Goal: Task Accomplishment & Management: Manage account settings

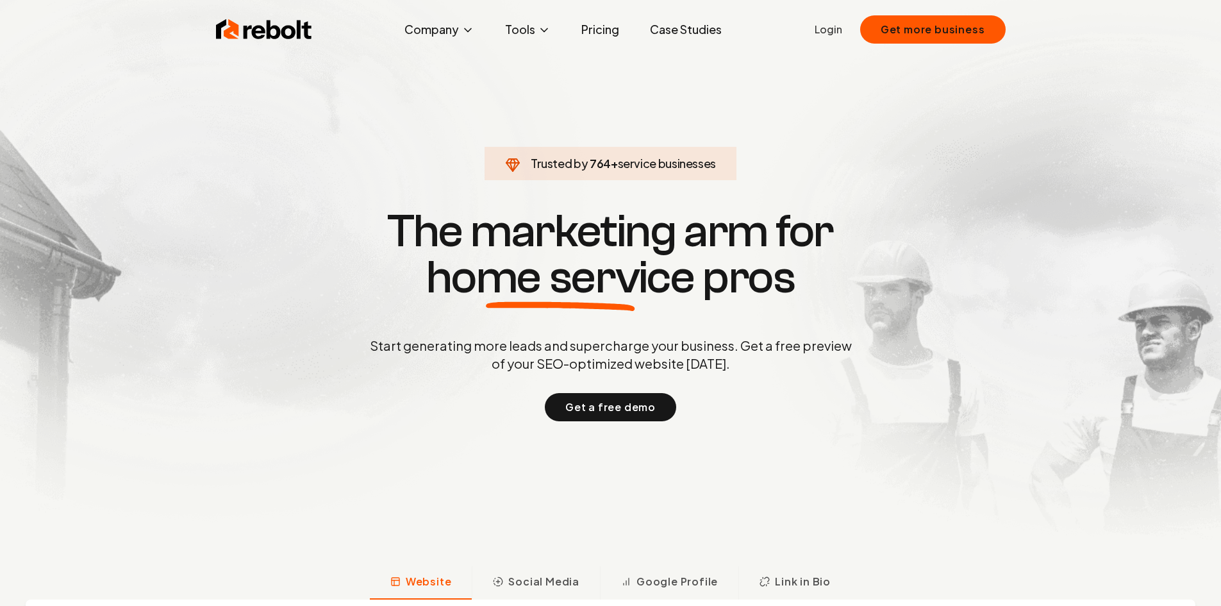
click at [842, 28] on link "Login" at bounding box center [829, 29] width 28 height 15
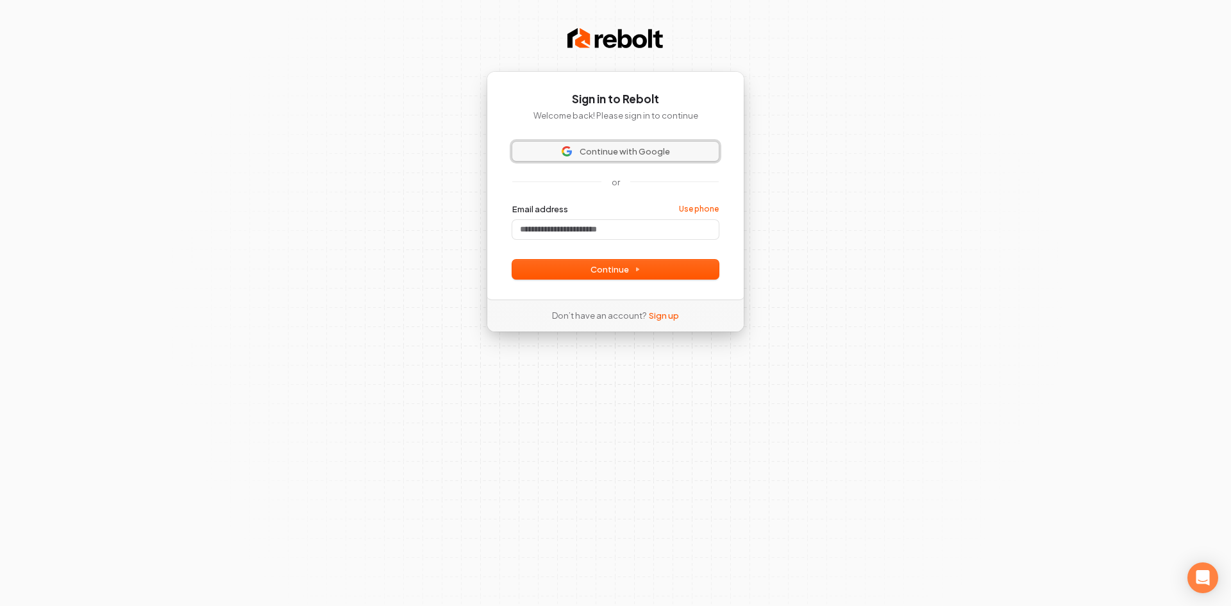
click at [607, 146] on span "Continue with Google" at bounding box center [624, 152] width 90 height 12
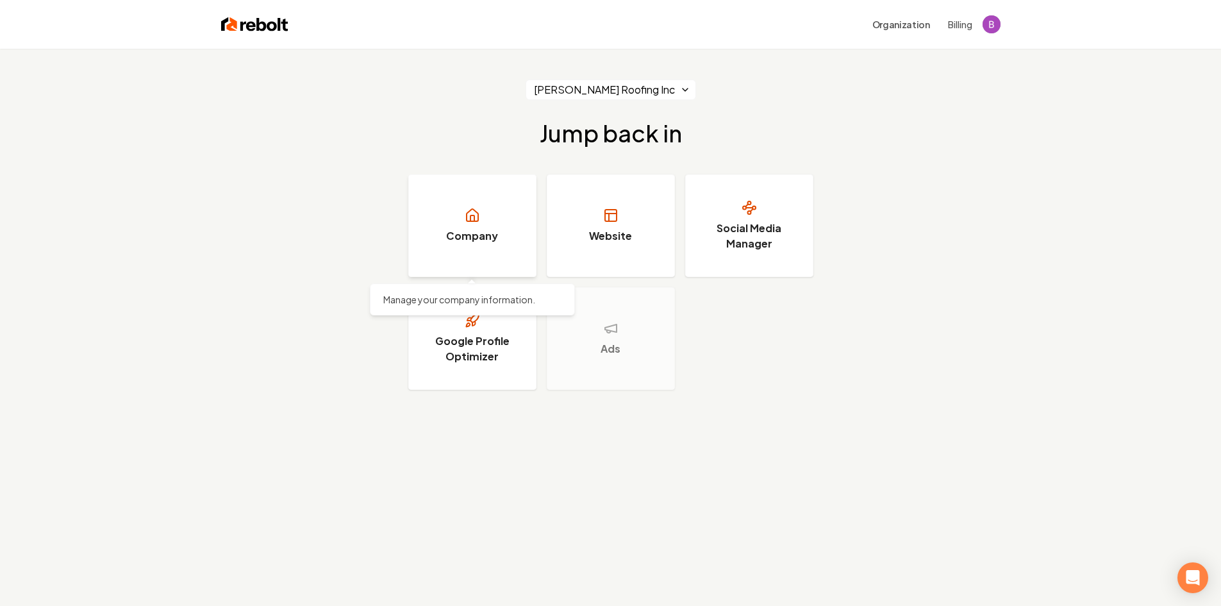
click at [477, 233] on h3 "Company" at bounding box center [472, 235] width 52 height 15
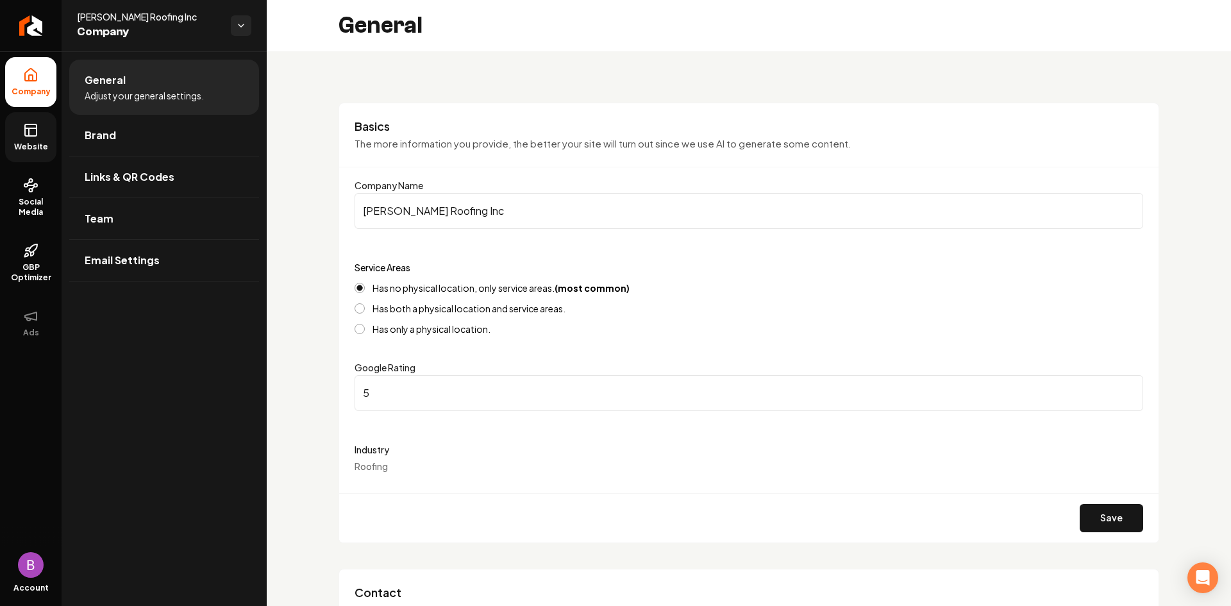
click at [37, 137] on icon at bounding box center [30, 129] width 15 height 15
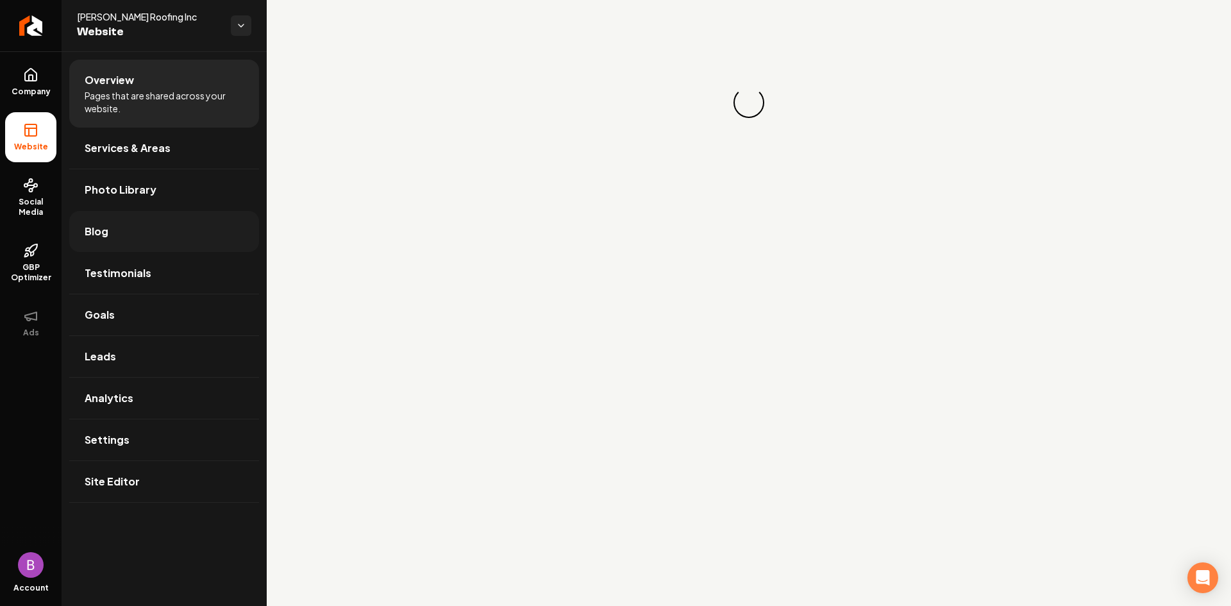
click at [134, 233] on link "Blog" at bounding box center [164, 231] width 190 height 41
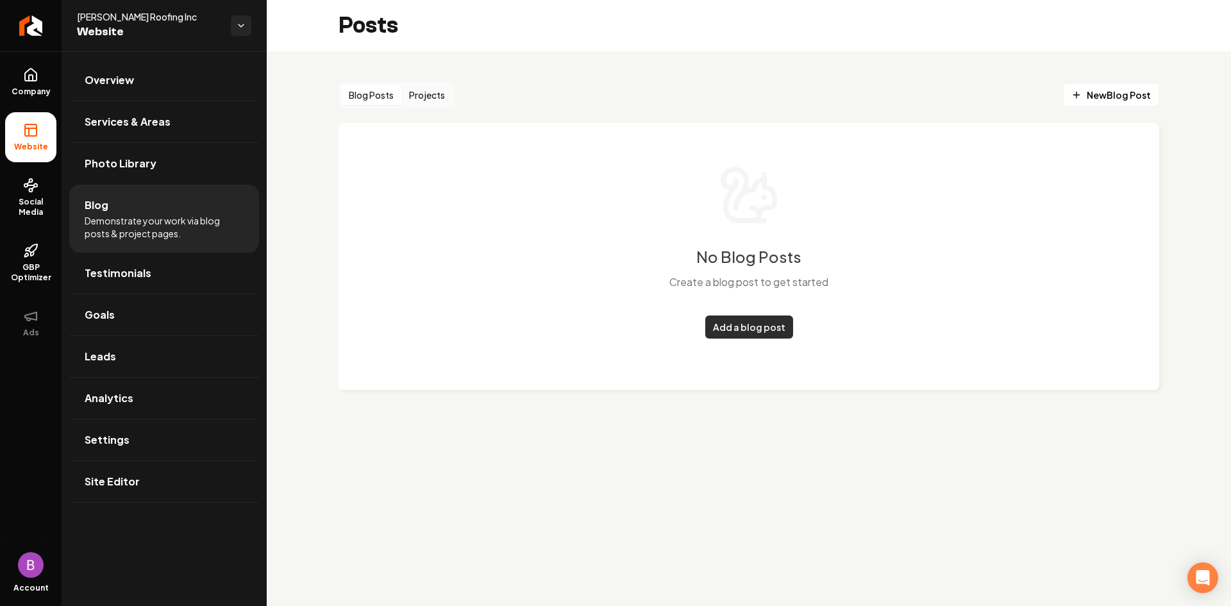
click at [742, 329] on link "Add a blog post" at bounding box center [749, 326] width 88 height 23
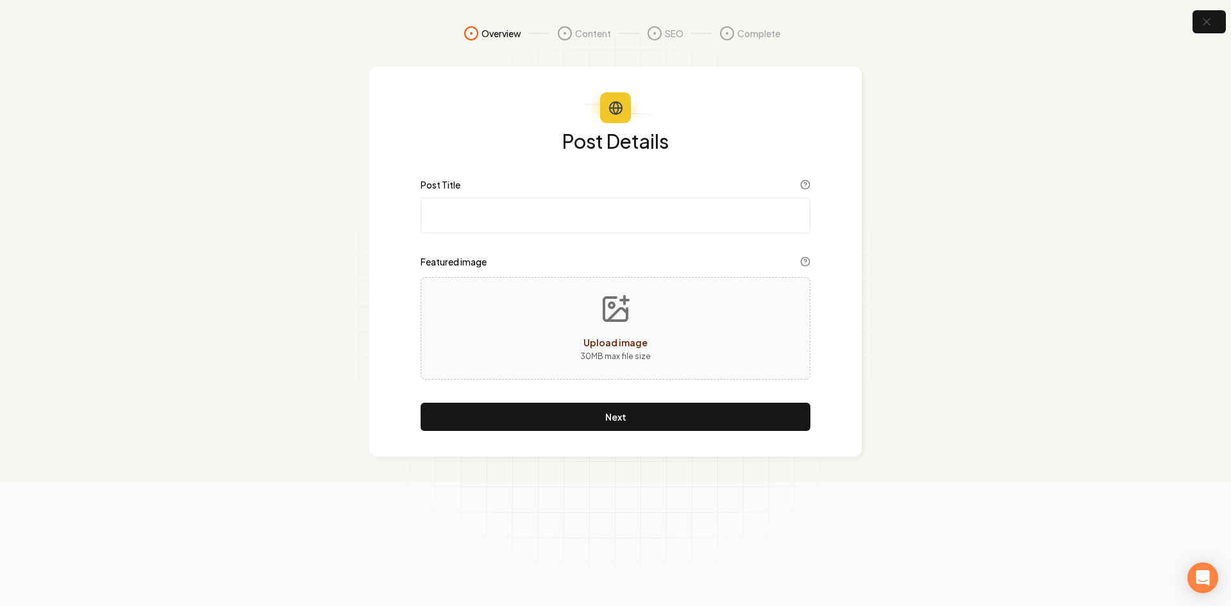
click at [444, 199] on input "Post Title" at bounding box center [615, 215] width 390 height 36
paste input "How to Compare Roofing Quotes in Texarkana & Surrounding Areas"
type input "How to Compare Roofing Quotes in Texarkana & Surrounding Areas"
click at [981, 23] on section "Overview Content SEO Complete Post Details Post Title How to Compare Roofing Qu…" at bounding box center [615, 241] width 1231 height 482
click at [620, 312] on icon "Upload image" at bounding box center [615, 309] width 31 height 31
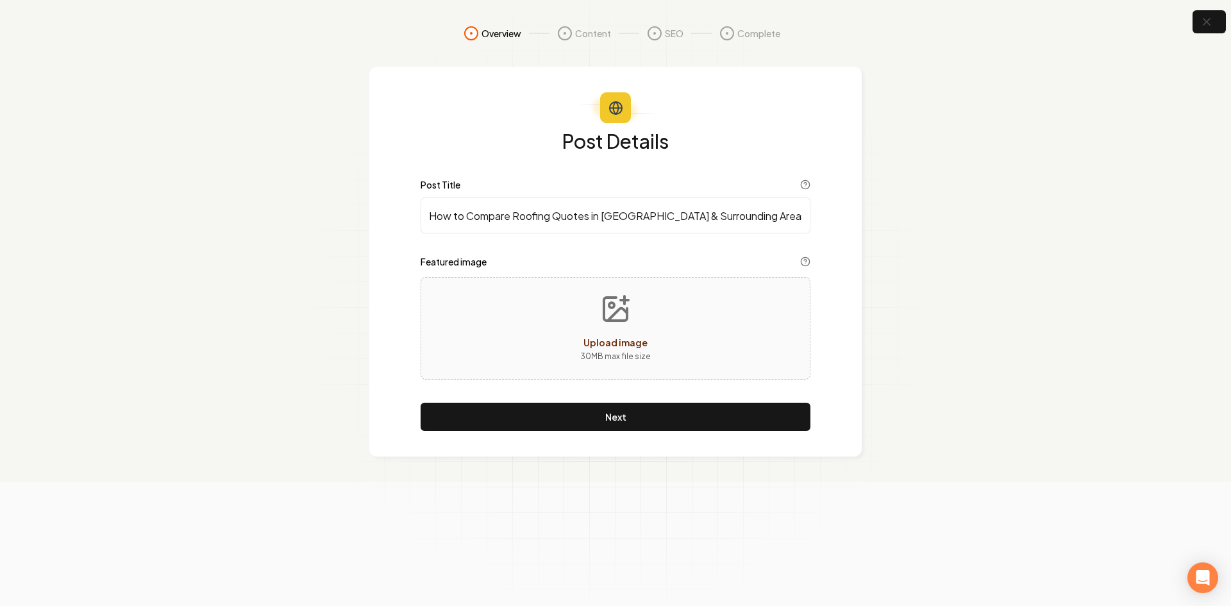
type input "**********"
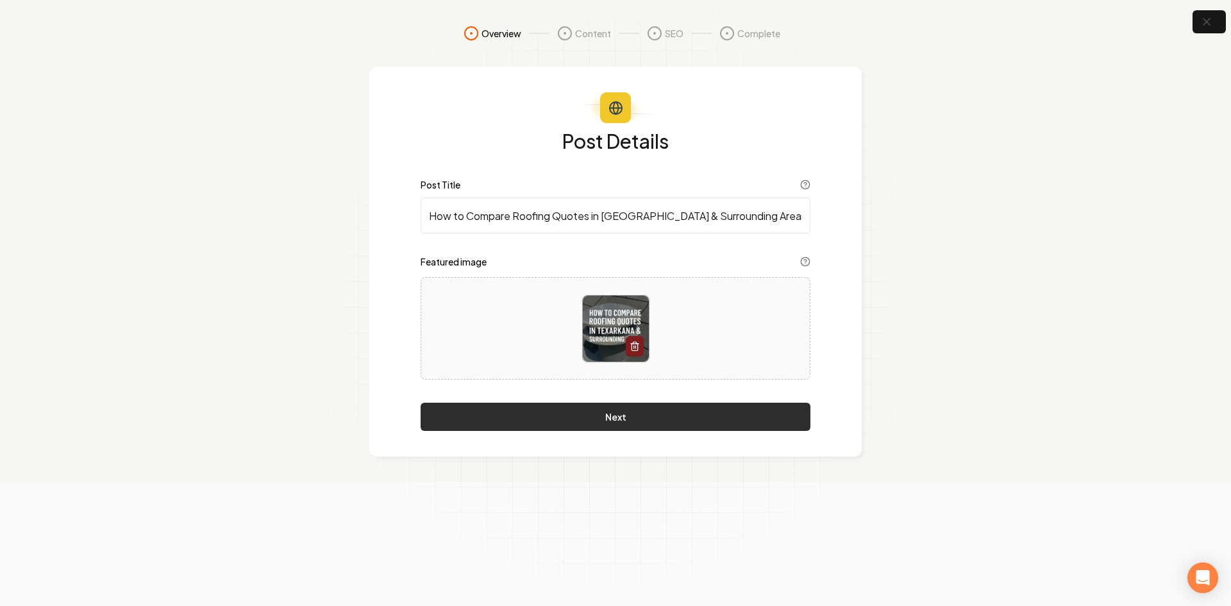
click at [627, 412] on button "Next" at bounding box center [615, 417] width 390 height 28
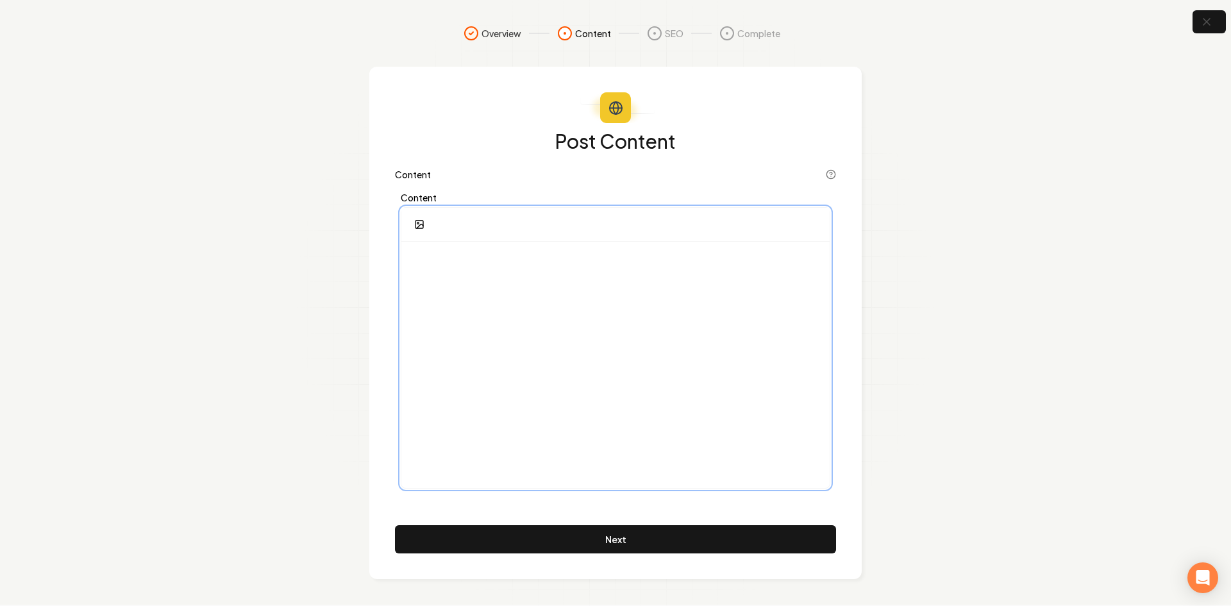
click at [437, 258] on p at bounding box center [616, 261] width 408 height 18
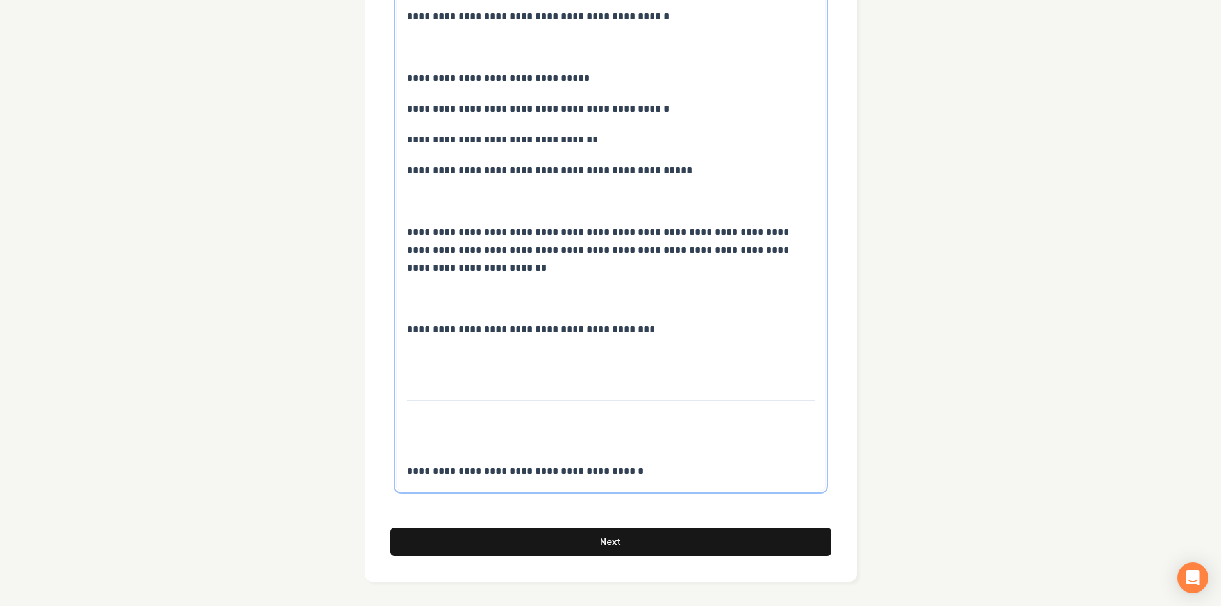
scroll to position [3720, 0]
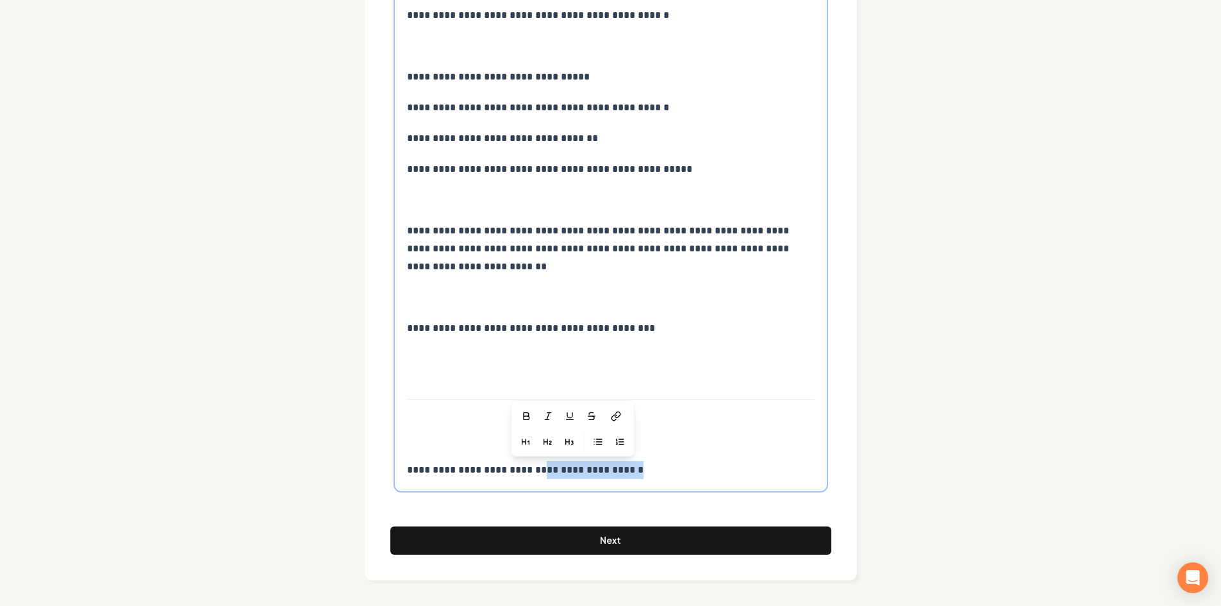
drag, startPoint x: 632, startPoint y: 475, endPoint x: 529, endPoint y: 472, distance: 102.6
click at [529, 472] on p "**********" at bounding box center [611, 470] width 408 height 18
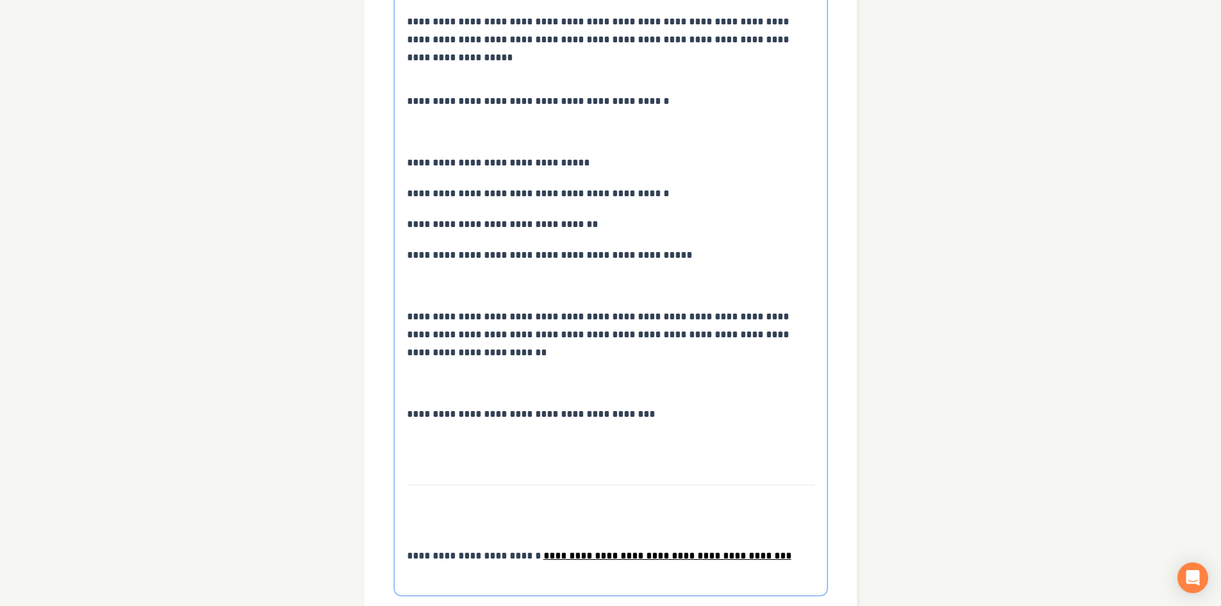
scroll to position [3738, 0]
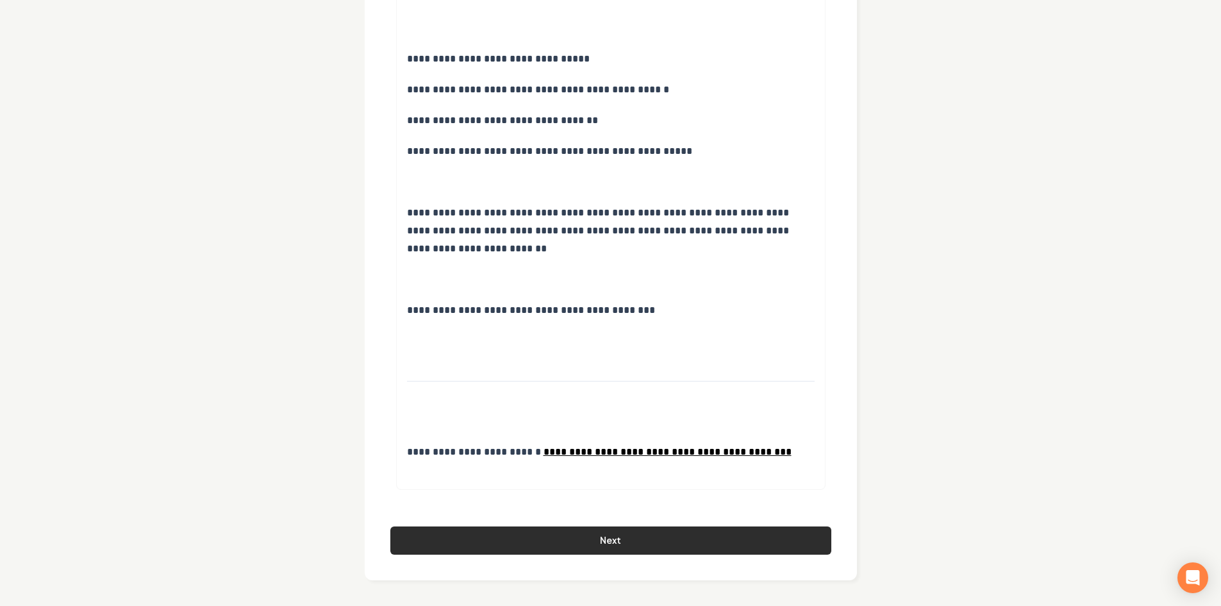
click at [631, 536] on button "Next" at bounding box center [610, 540] width 441 height 28
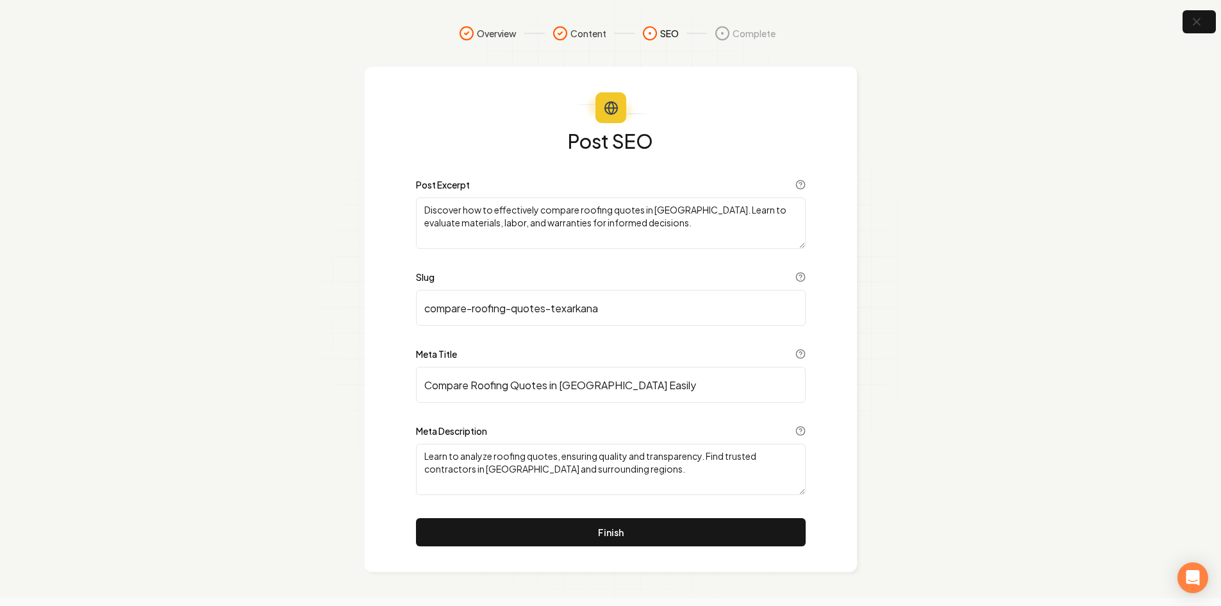
scroll to position [0, 0]
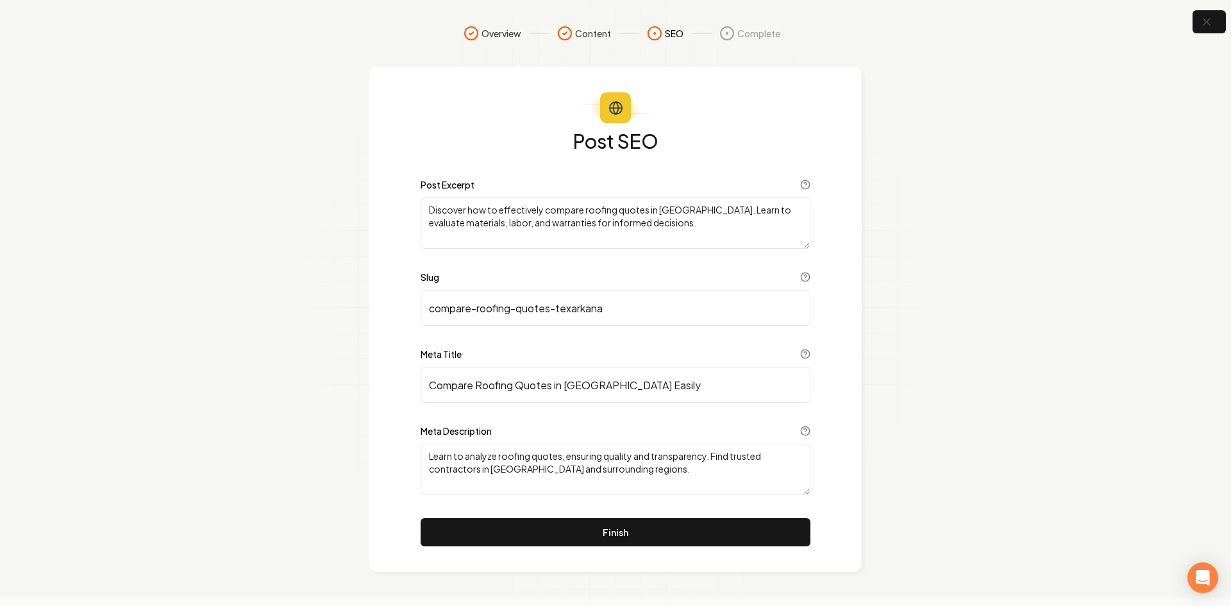
drag, startPoint x: 671, startPoint y: 223, endPoint x: 395, endPoint y: 208, distance: 276.1
click at [395, 208] on div "Post SEO Post Excerpt Discover how to effectively compare roofing quotes in Tex…" at bounding box center [615, 319] width 492 height 505
paste textarea "Compare roofing quotes in Texarkana with confidence. Learn how to spot hidden c…"
type textarea "Compare roofing quotes in Texarkana with confidence. Learn how to spot hidden c…"
drag, startPoint x: 687, startPoint y: 396, endPoint x: 408, endPoint y: 387, distance: 279.0
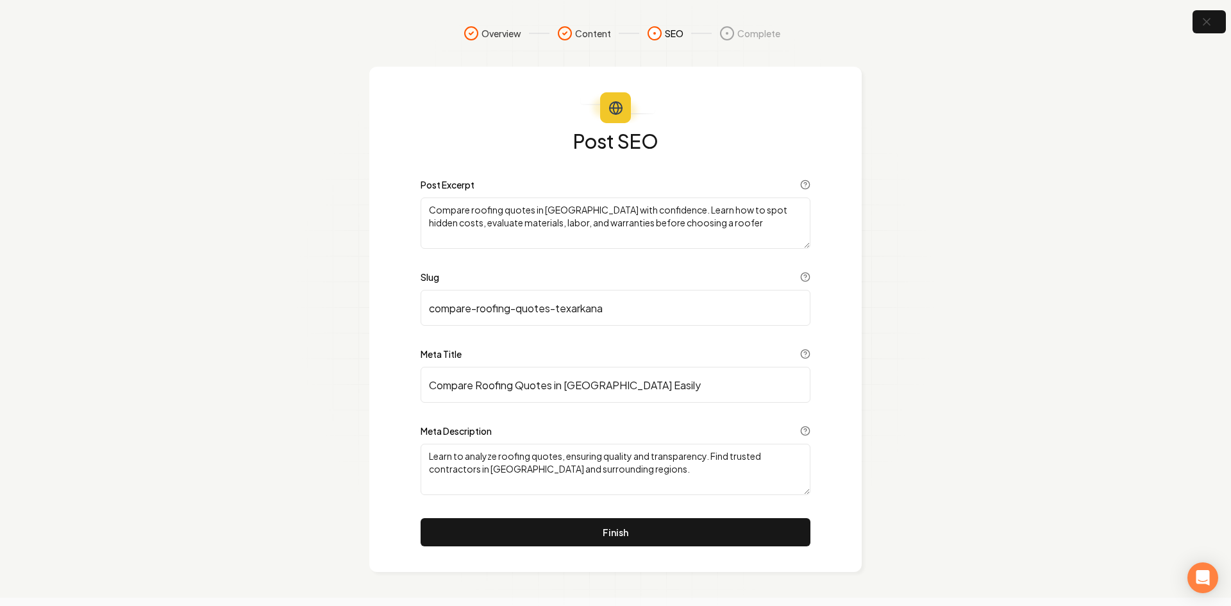
click at [408, 387] on div "Post SEO Post Excerpt Compare roofing quotes in Texarkana with confidence. Lear…" at bounding box center [615, 319] width 492 height 505
paste input "How to Compare Roofing Quotes in Texarkana | Chella Roofing Guide"
type input "How to Compare Roofing Quotes in Texarkana | Chella Roofing Guide"
drag, startPoint x: 705, startPoint y: 478, endPoint x: 404, endPoint y: 437, distance: 303.3
click at [404, 437] on div "Post SEO Post Excerpt Compare roofing quotes in Texarkana with confidence. Lear…" at bounding box center [615, 319] width 492 height 505
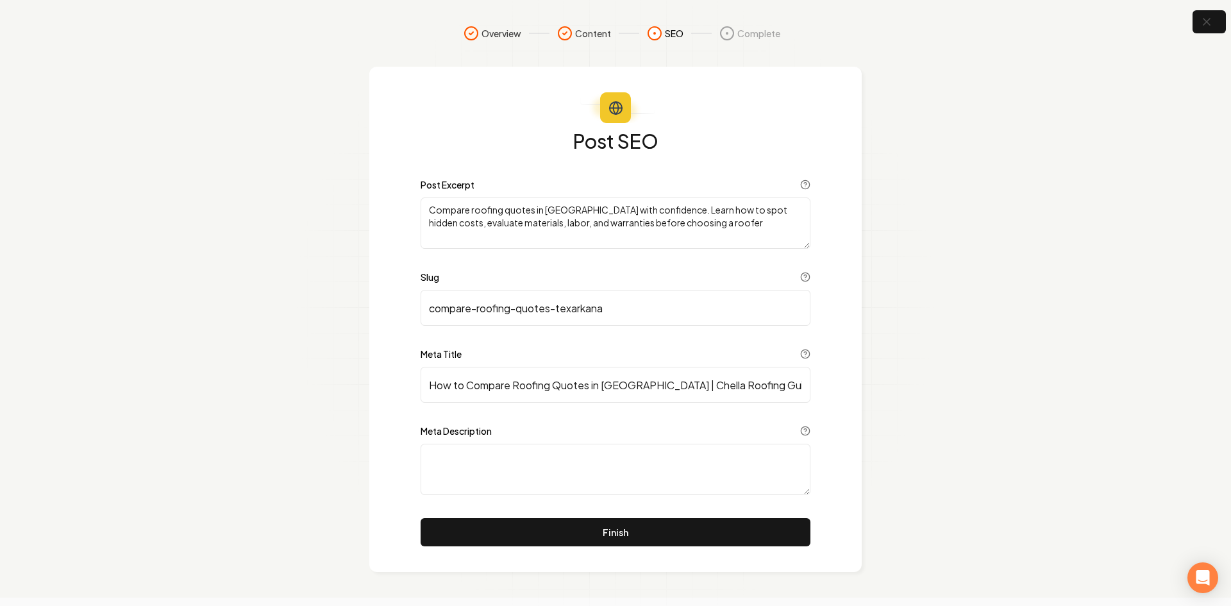
paste textarea "Learn how to compare roofing quotes in Texarkana, AR. Avoid hidden costs, spot …"
click at [728, 478] on textarea "Learn how to compare roofing quotes in Texarkana, AR. Avoid hidden costs, spot …" at bounding box center [615, 469] width 390 height 51
click at [767, 478] on textarea "Learn how to compare roofing quotes in Texarkana, AR. Avoid hidden costs, spot …" at bounding box center [615, 469] width 390 height 51
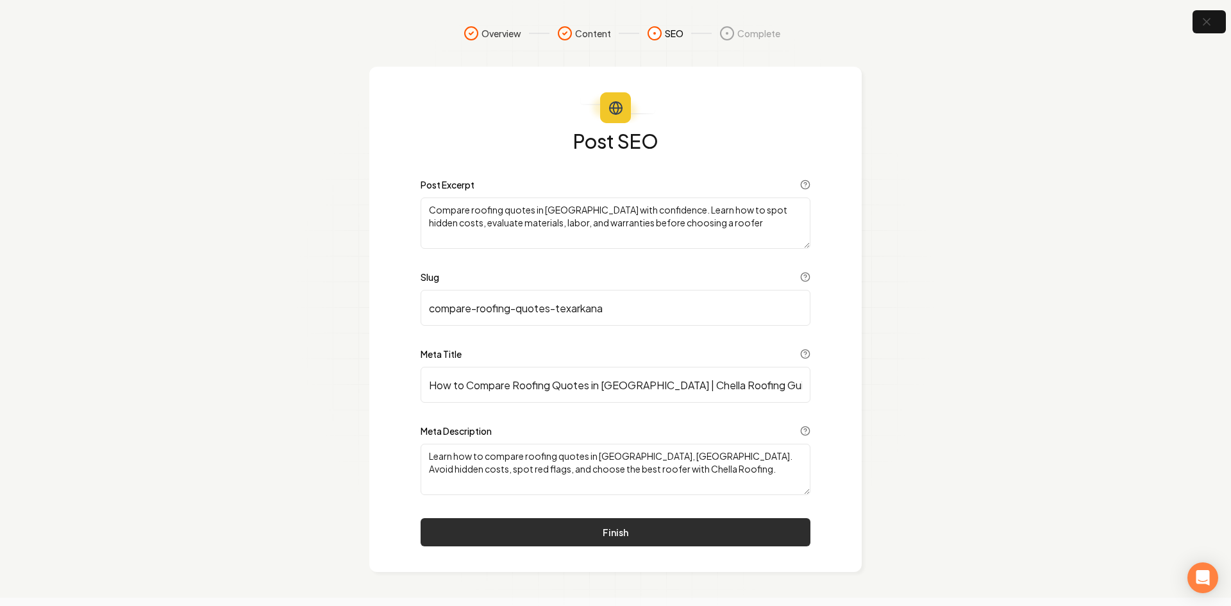
type textarea "Learn how to compare roofing quotes in Texarkana, AR. Avoid hidden costs, spot …"
click at [658, 528] on button "Finish" at bounding box center [615, 532] width 390 height 28
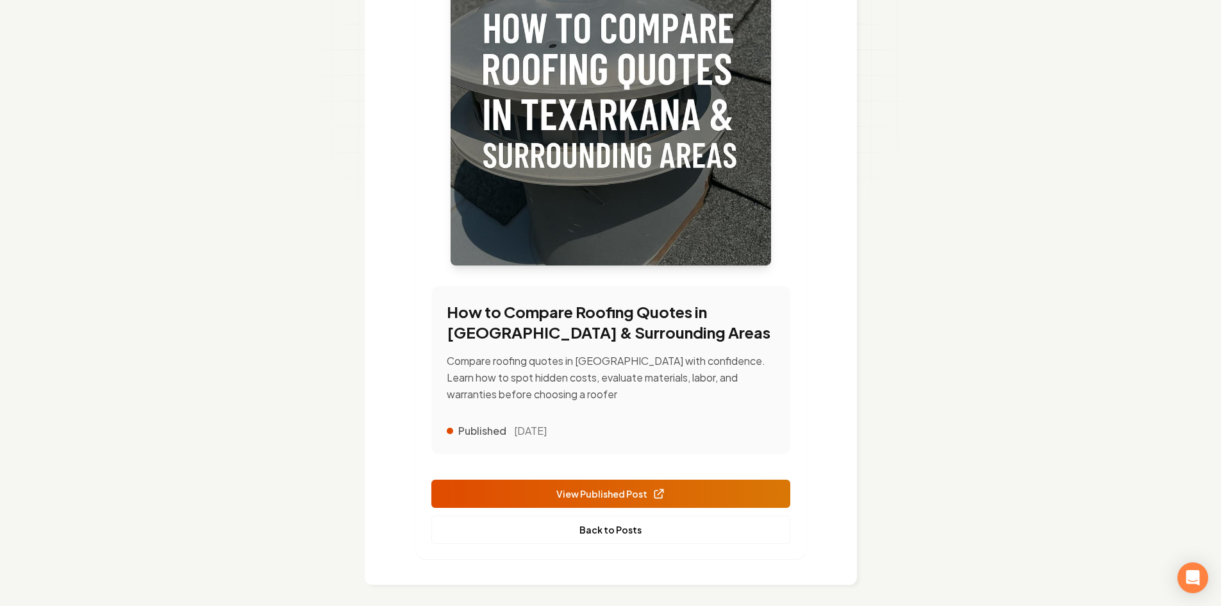
scroll to position [262, 0]
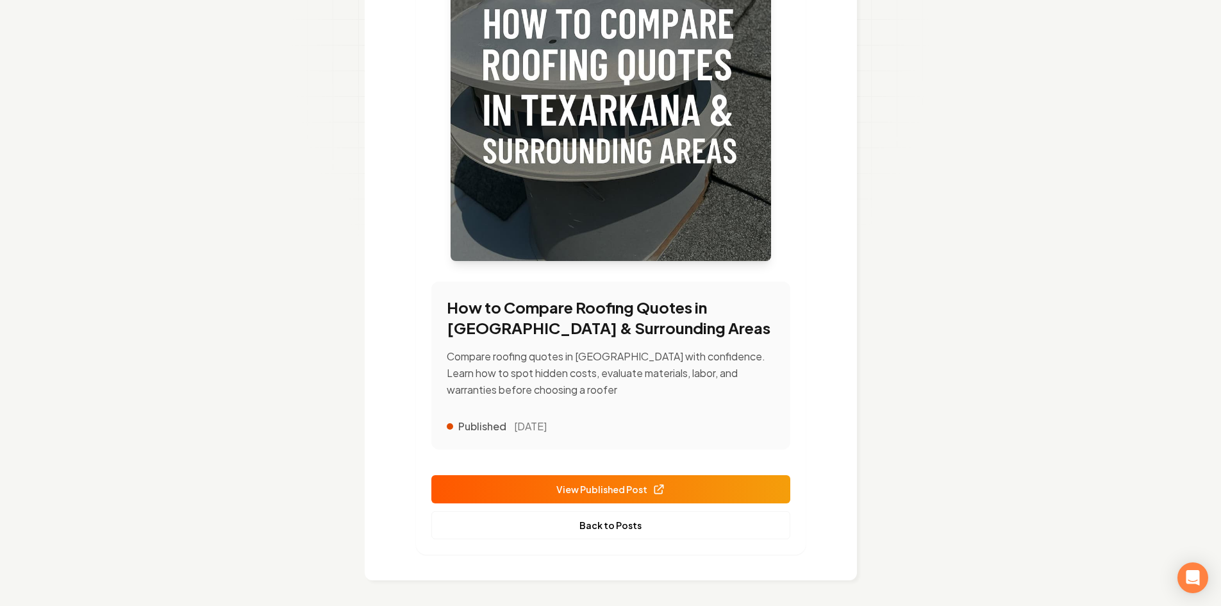
click at [619, 480] on link "View Published Post" at bounding box center [610, 489] width 359 height 28
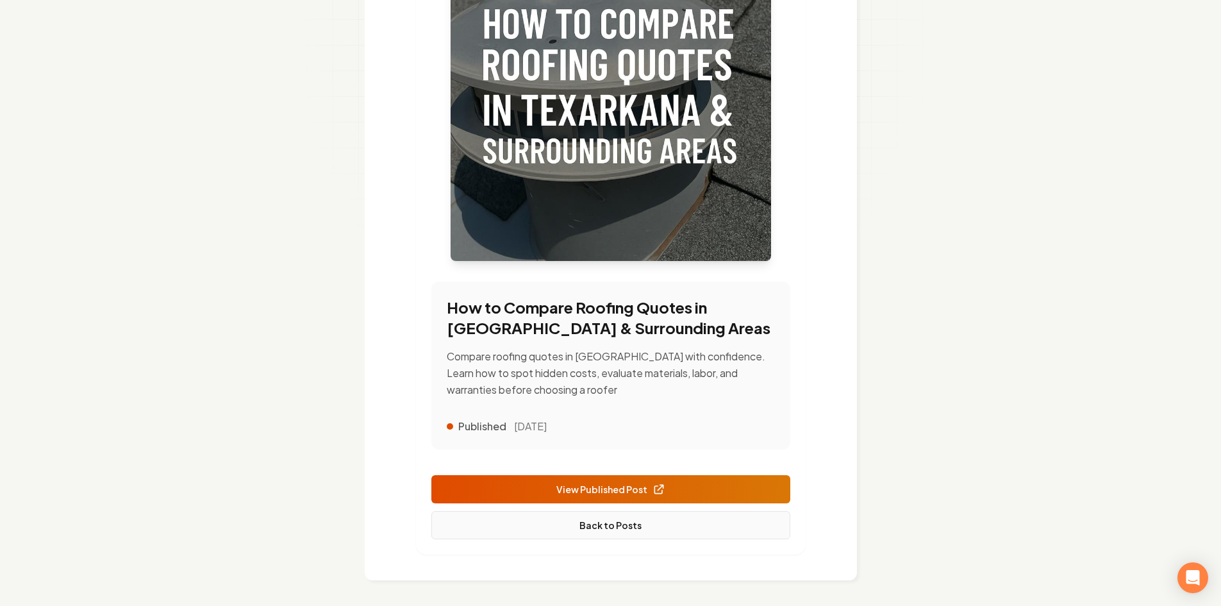
click at [642, 527] on link "Back to Posts" at bounding box center [610, 525] width 359 height 28
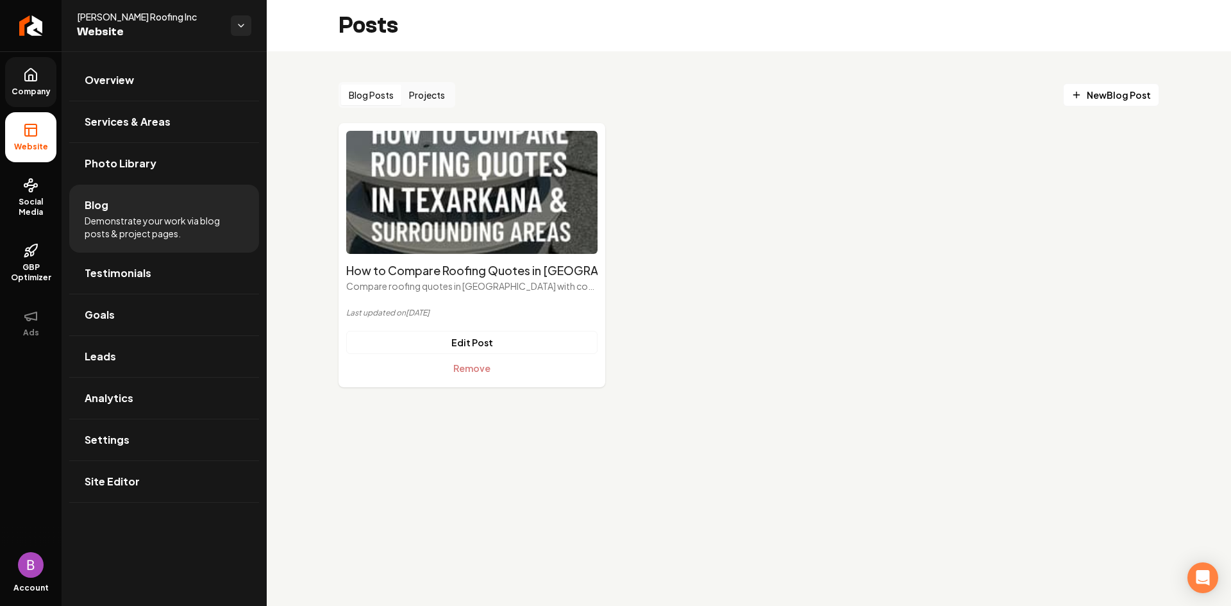
click at [33, 90] on span "Company" at bounding box center [30, 92] width 49 height 10
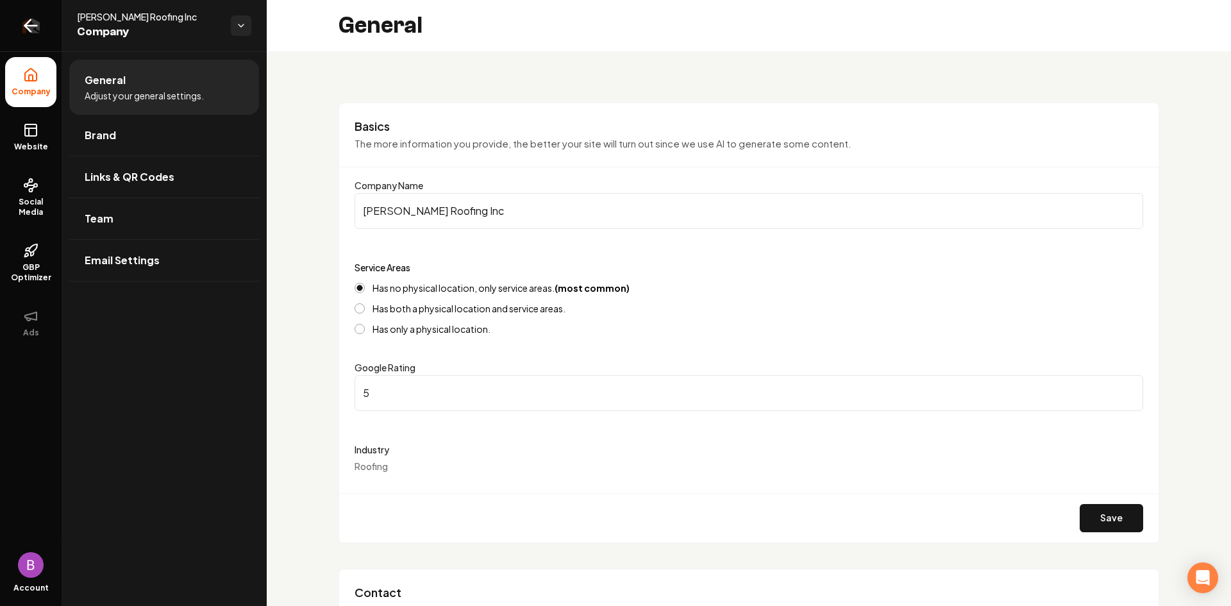
click at [23, 21] on icon "Return to dashboard" at bounding box center [31, 25] width 21 height 21
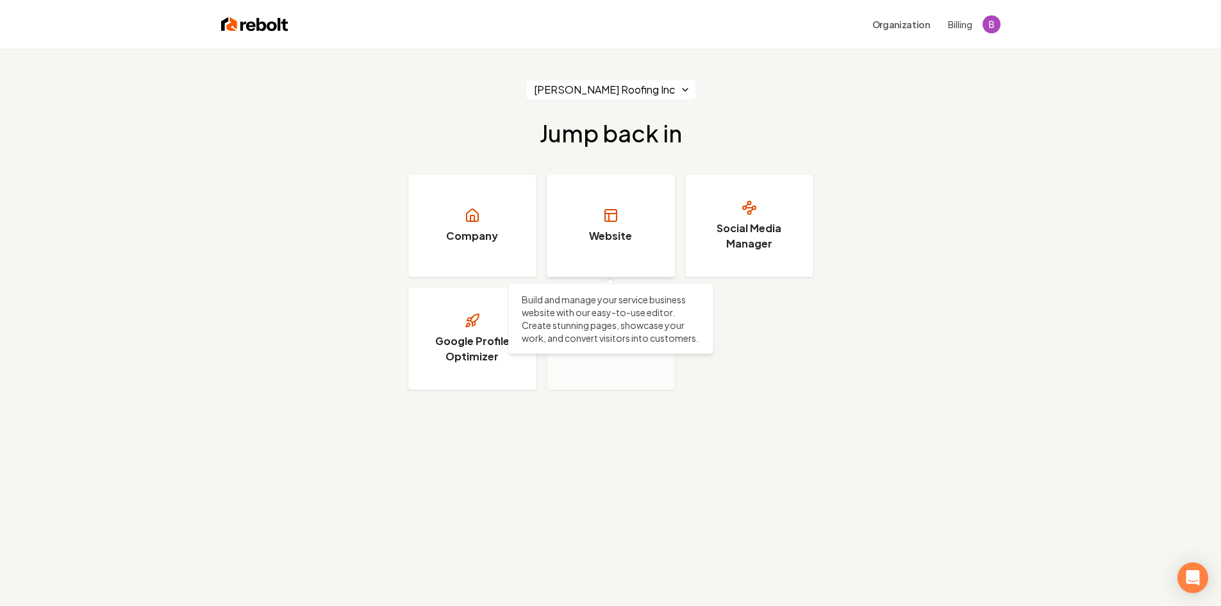
click at [624, 219] on link "Website" at bounding box center [611, 225] width 128 height 103
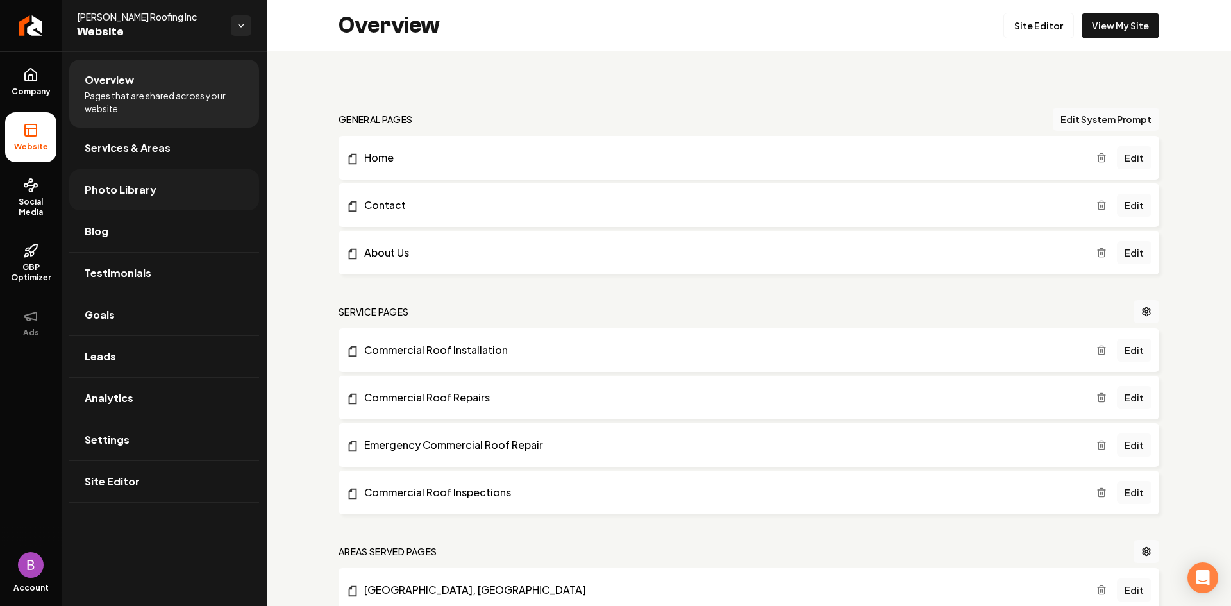
click at [146, 190] on span "Photo Library" at bounding box center [121, 189] width 72 height 15
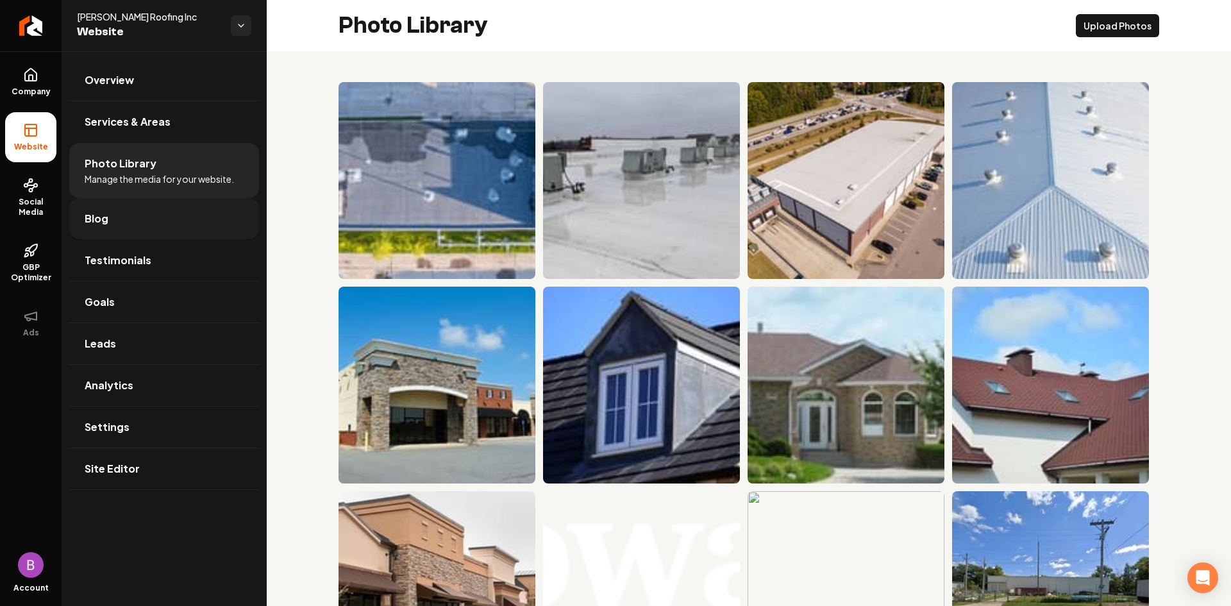
click at [141, 214] on link "Blog" at bounding box center [164, 218] width 190 height 41
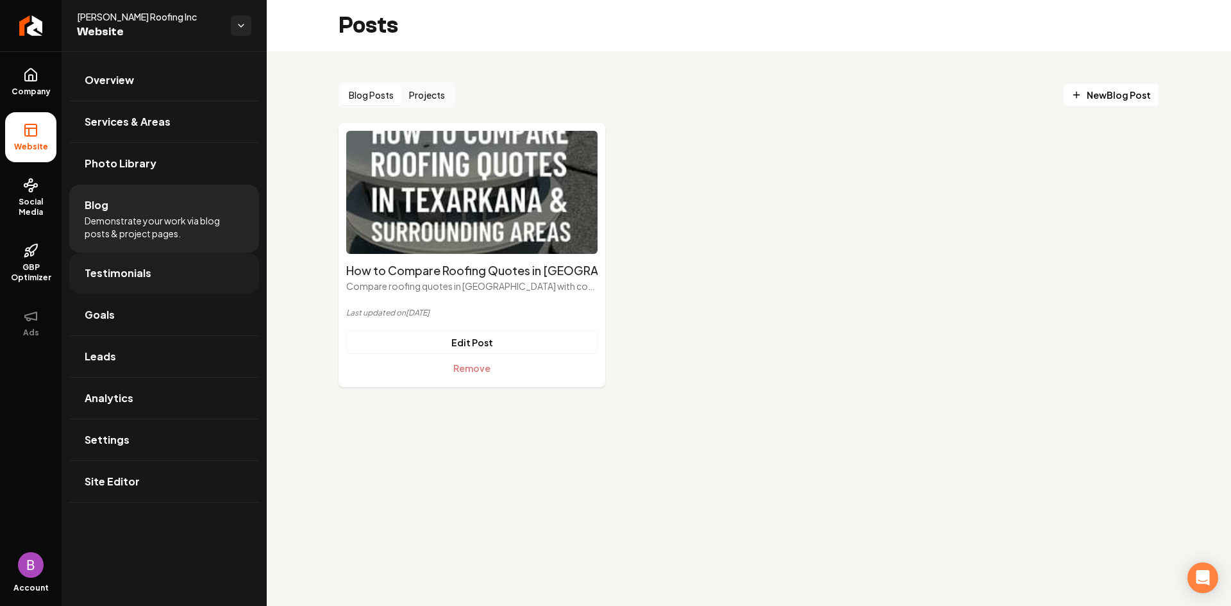
click at [131, 270] on span "Testimonials" at bounding box center [118, 272] width 67 height 15
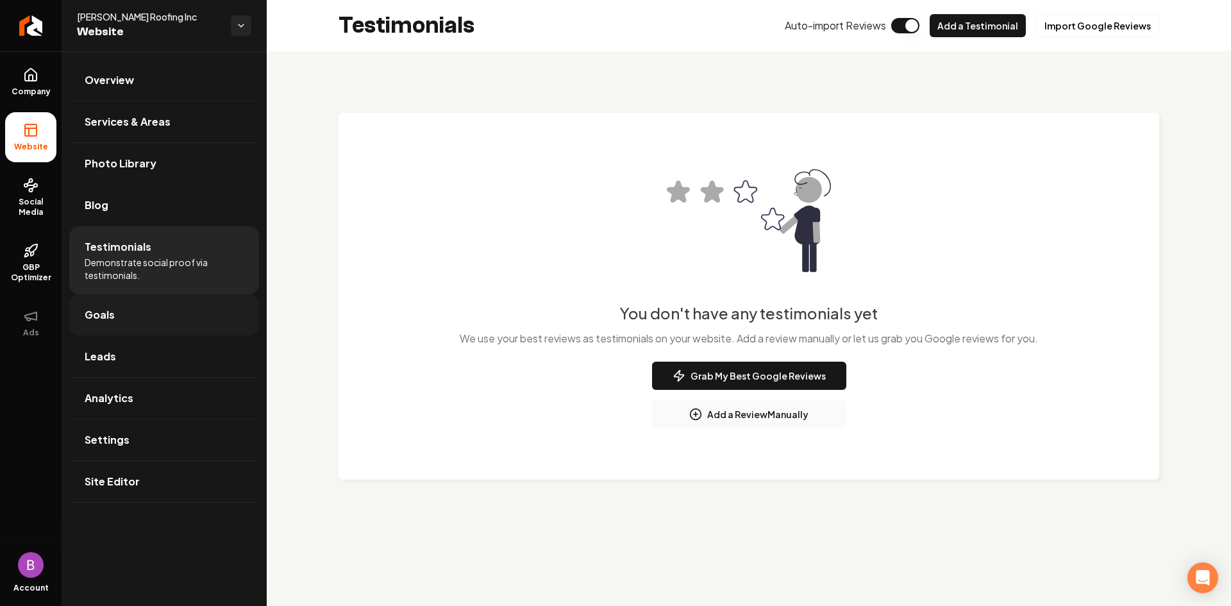
click at [131, 314] on link "Goals" at bounding box center [164, 314] width 190 height 41
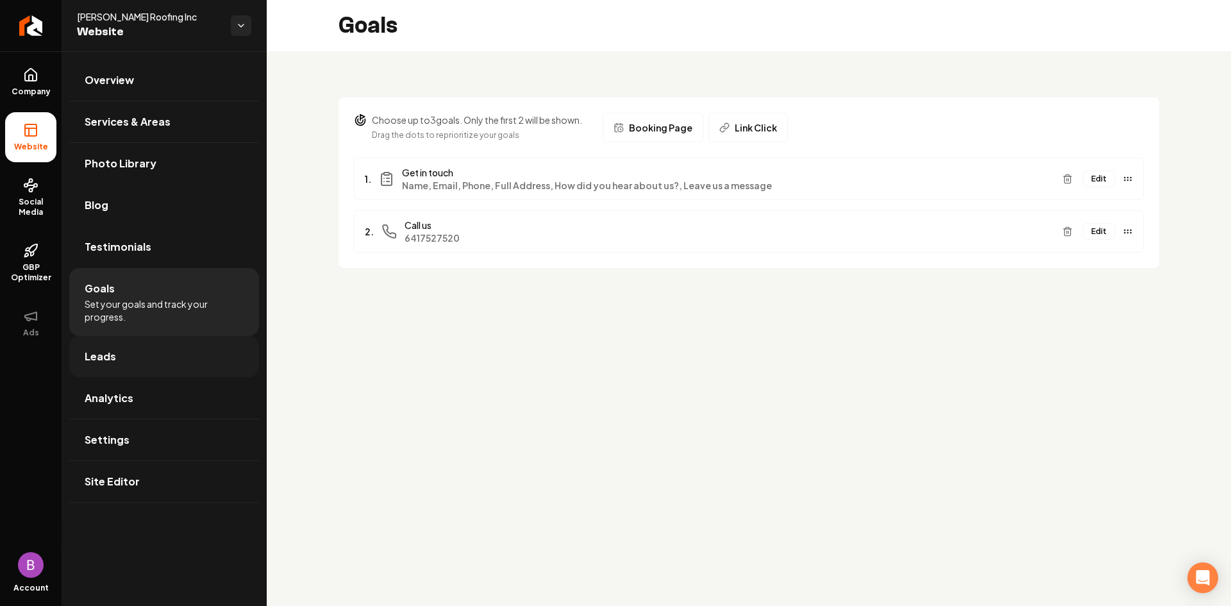
click at [125, 352] on link "Leads" at bounding box center [164, 356] width 190 height 41
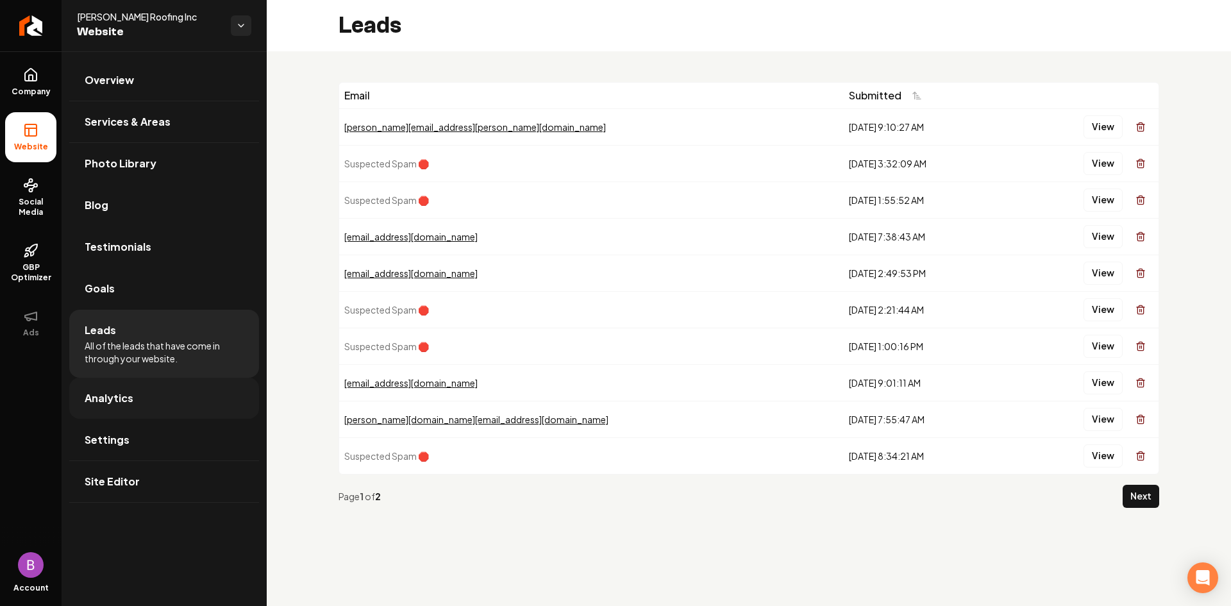
click at [135, 395] on link "Analytics" at bounding box center [164, 398] width 190 height 41
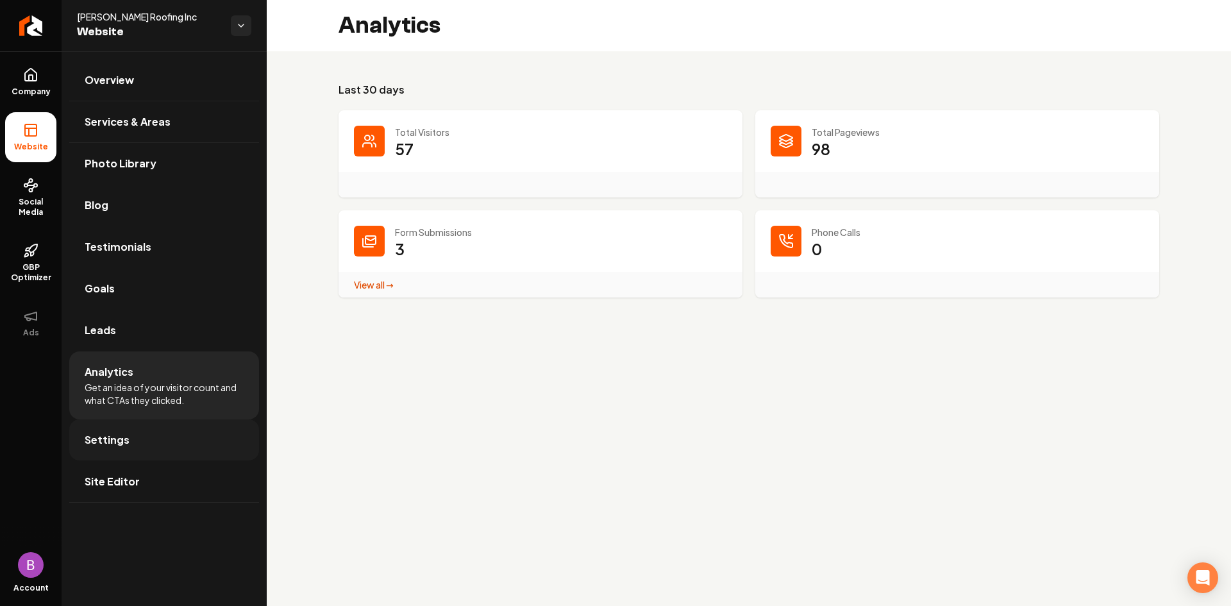
click at [128, 432] on link "Settings" at bounding box center [164, 439] width 190 height 41
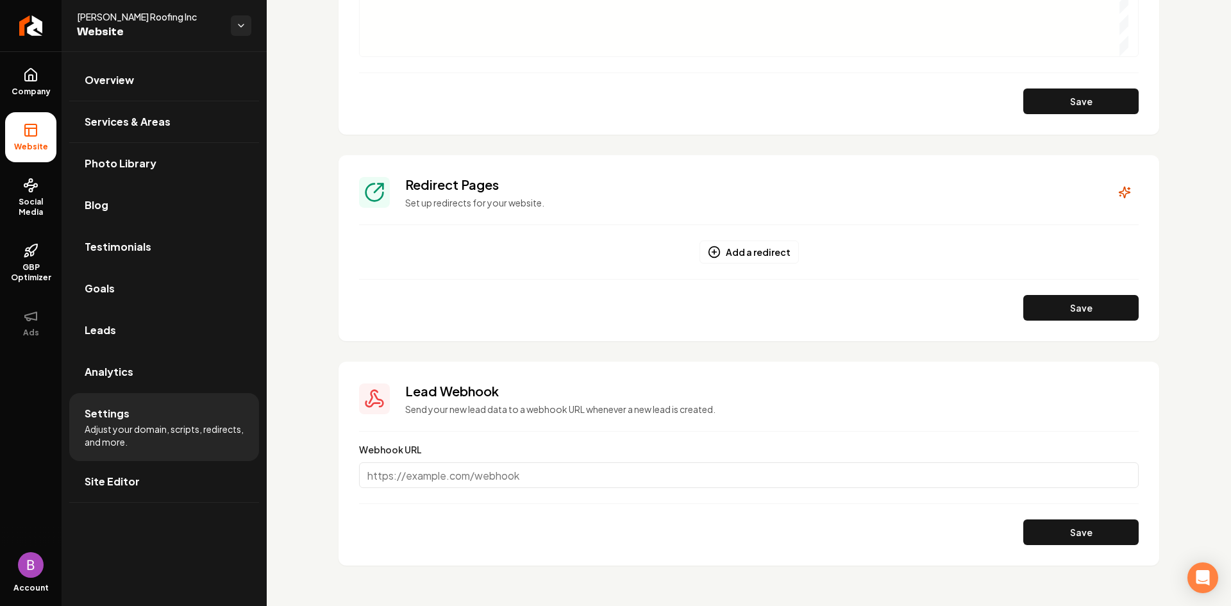
scroll to position [1036, 0]
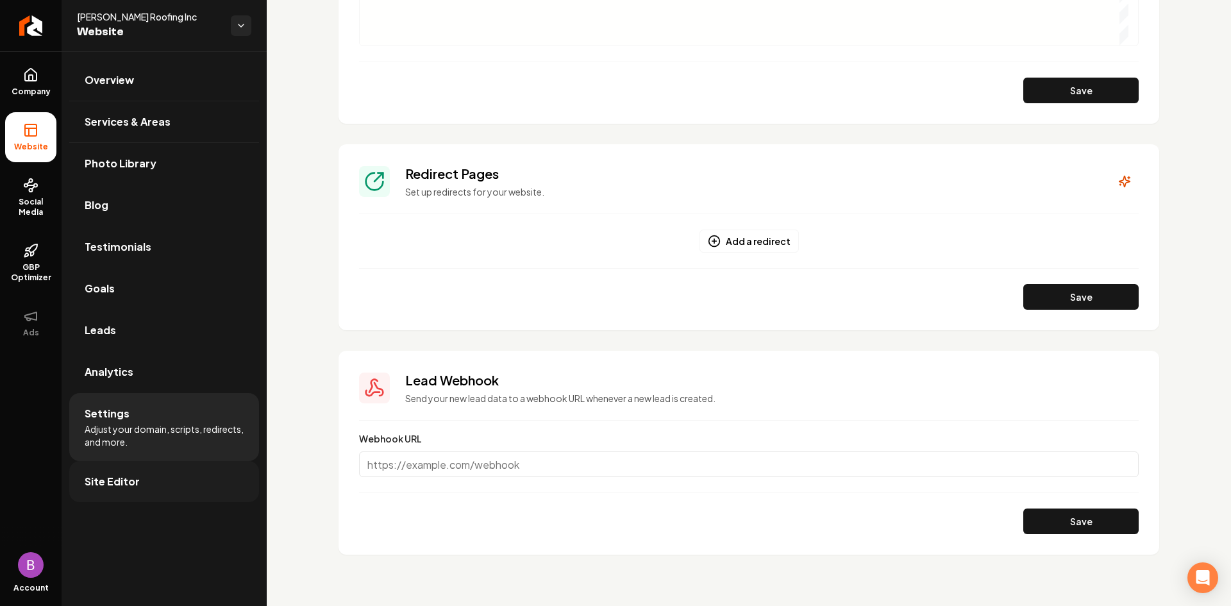
click at [144, 476] on link "Site Editor" at bounding box center [164, 481] width 190 height 41
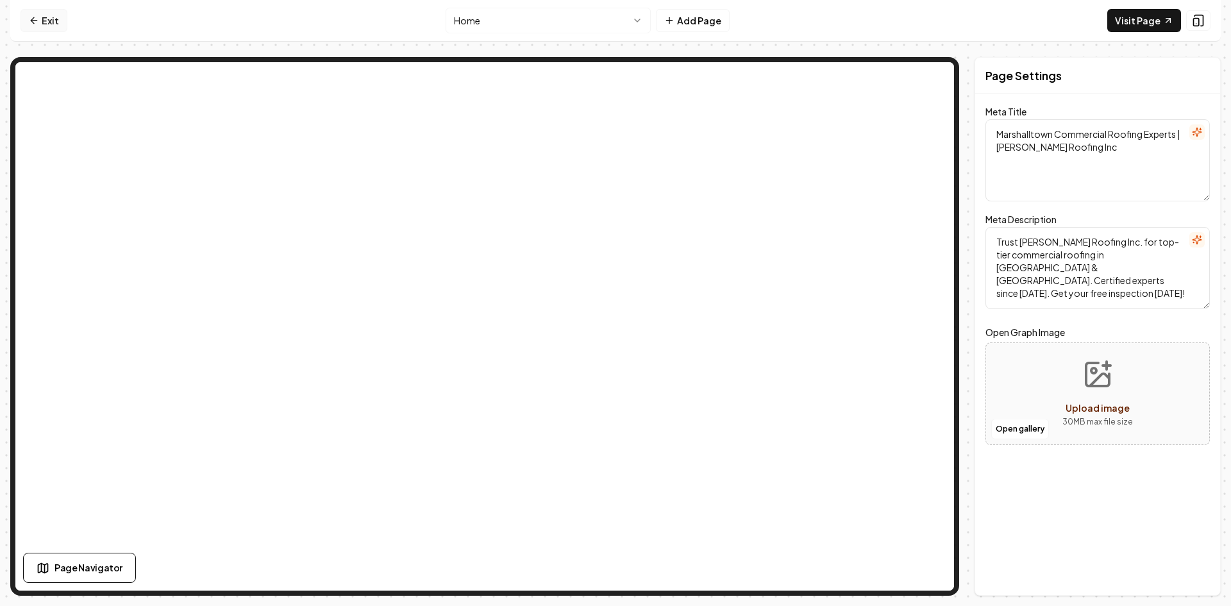
click at [45, 19] on link "Exit" at bounding box center [44, 20] width 47 height 23
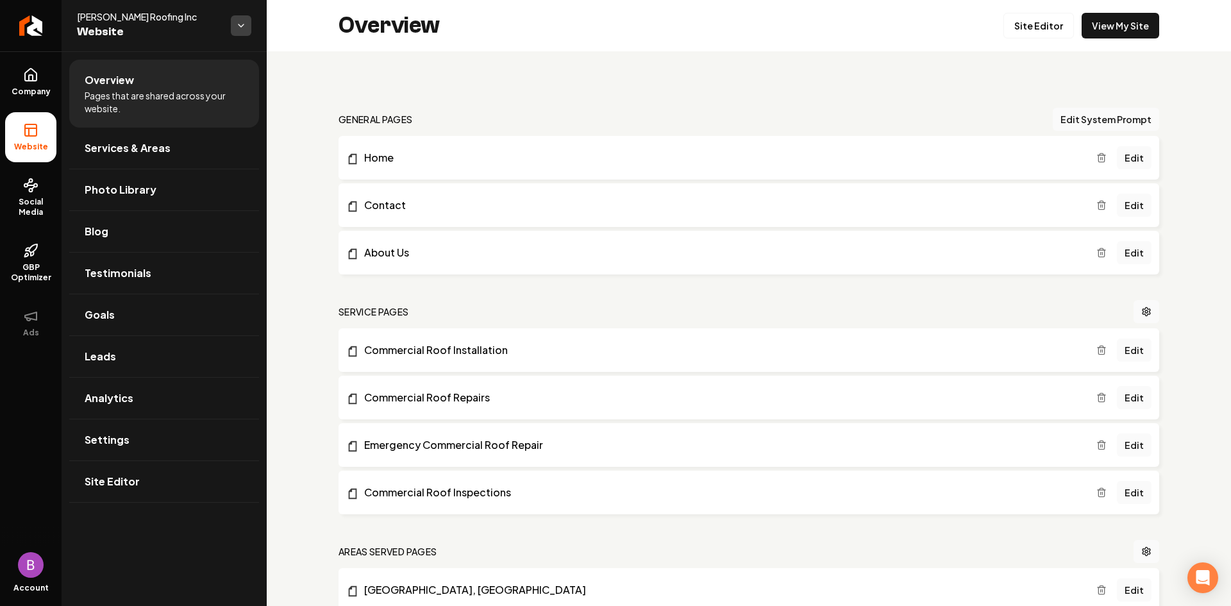
click at [240, 26] on html "Company Website Social Media GBP Optimizer Ads Account Cowan Roofing Inc Websit…" at bounding box center [615, 303] width 1231 height 606
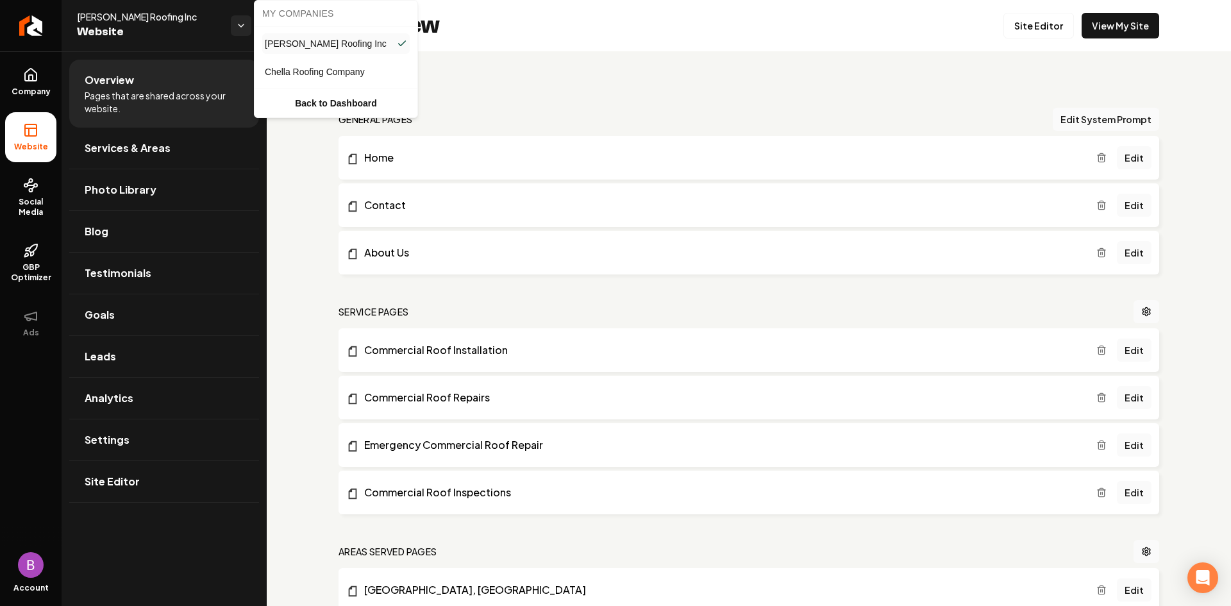
click at [297, 74] on span "Chella Roofing Company" at bounding box center [315, 71] width 100 height 13
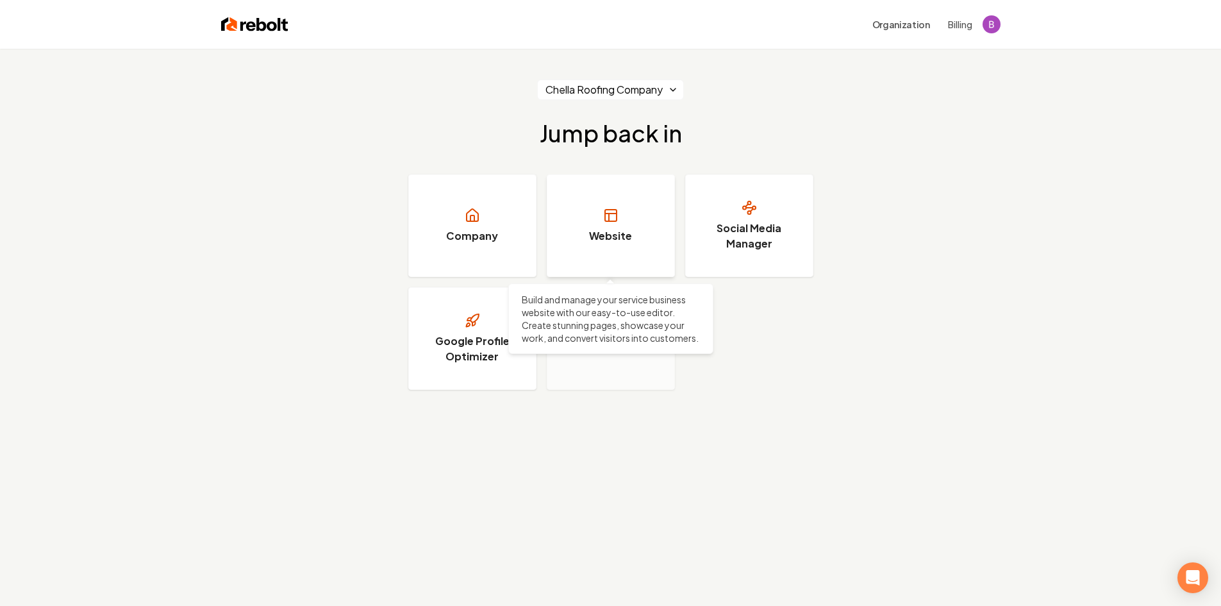
click at [592, 210] on link "Website" at bounding box center [611, 225] width 128 height 103
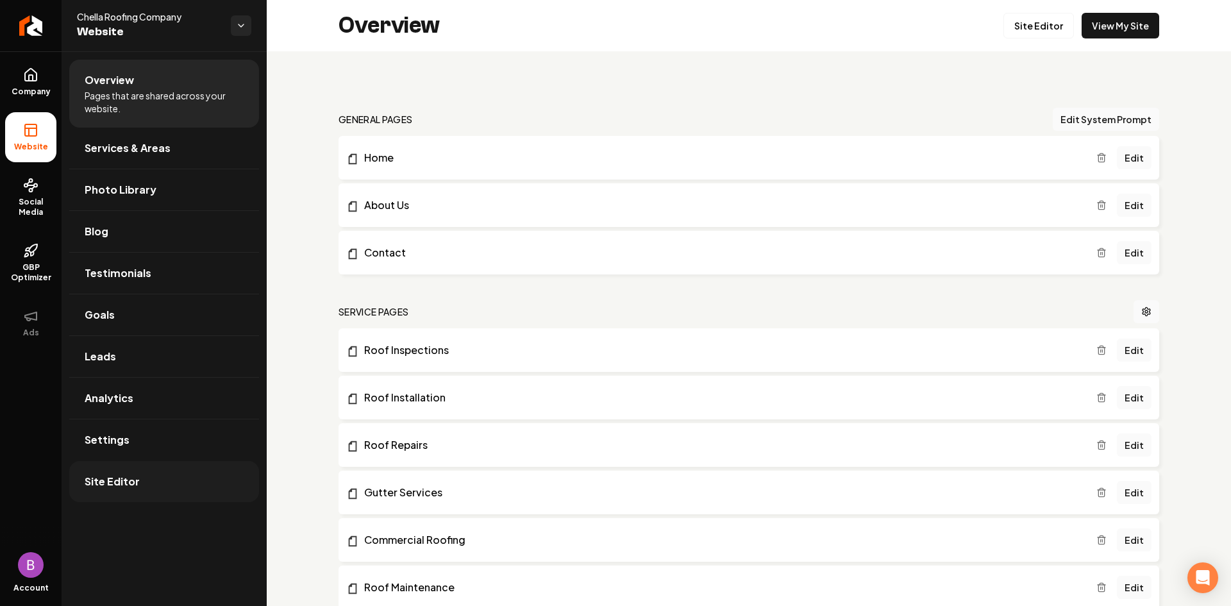
click at [124, 481] on span "Site Editor" at bounding box center [112, 481] width 55 height 15
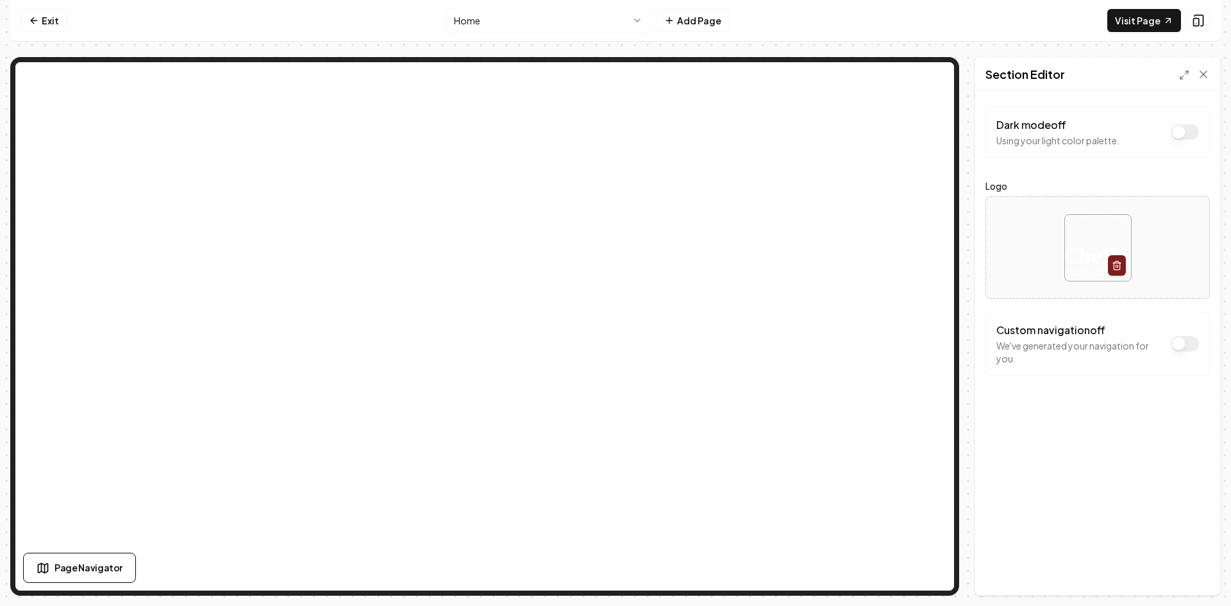
click at [640, 22] on html "Computer Required This feature is only available on a computer. Please switch t…" at bounding box center [615, 303] width 1231 height 606
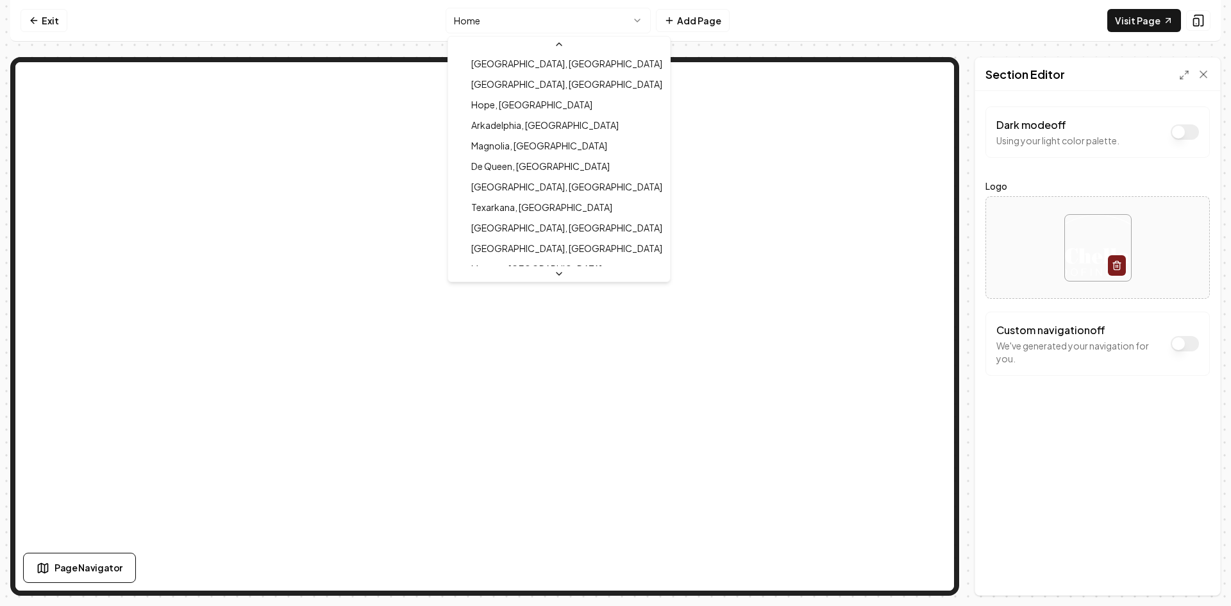
scroll to position [391, 0]
click at [637, 19] on html "Computer Required This feature is only available on a computer. Please switch t…" at bounding box center [615, 303] width 1231 height 606
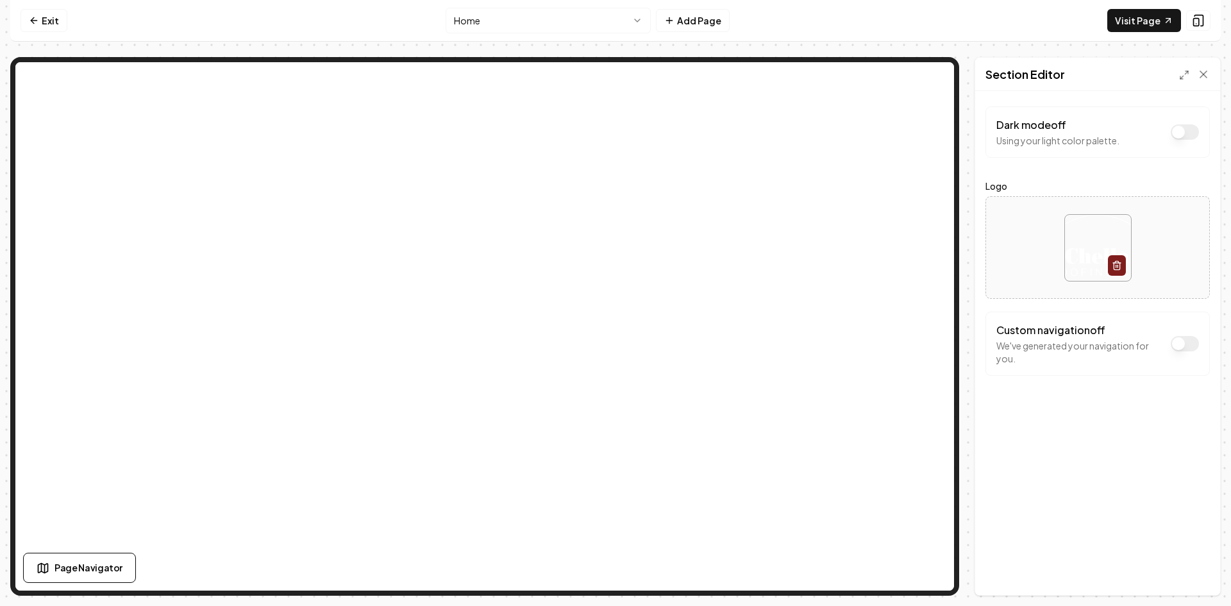
click at [638, 18] on html "Computer Required This feature is only available on a computer. Please switch t…" at bounding box center [615, 303] width 1231 height 606
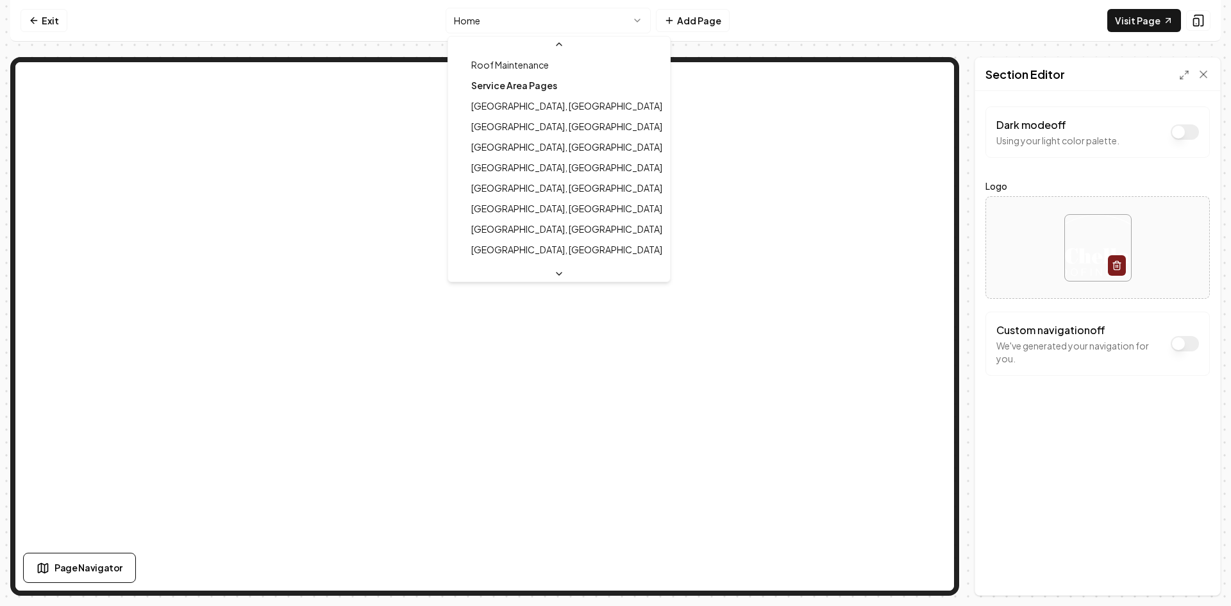
scroll to position [192, 0]
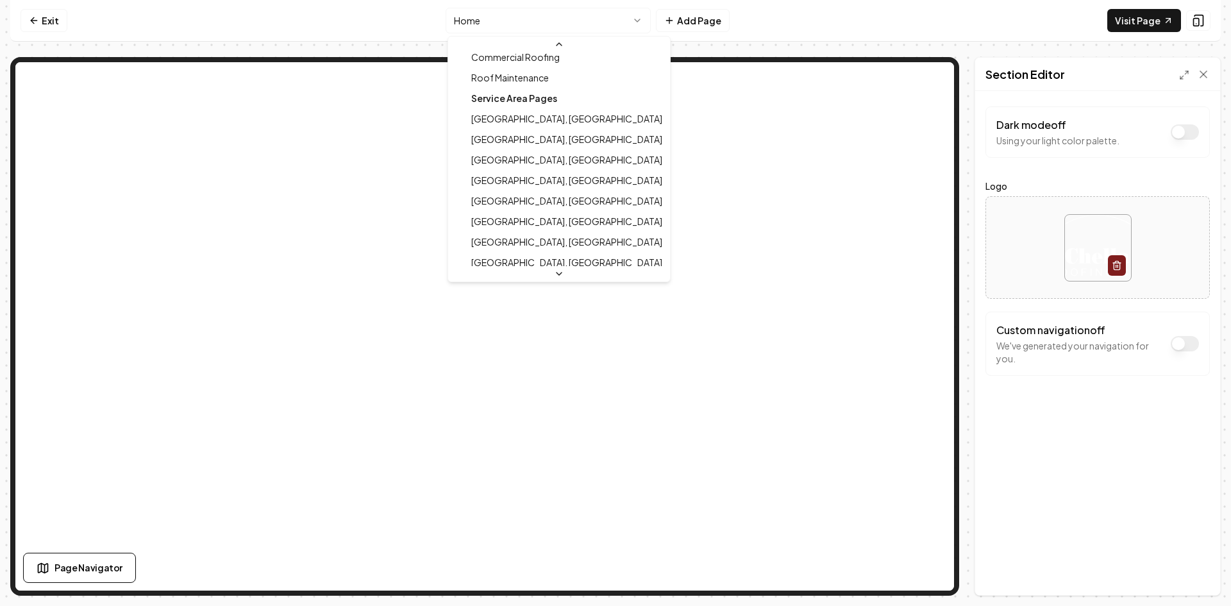
click at [642, 22] on html "Computer Required This feature is only available on a computer. Please switch t…" at bounding box center [615, 303] width 1231 height 606
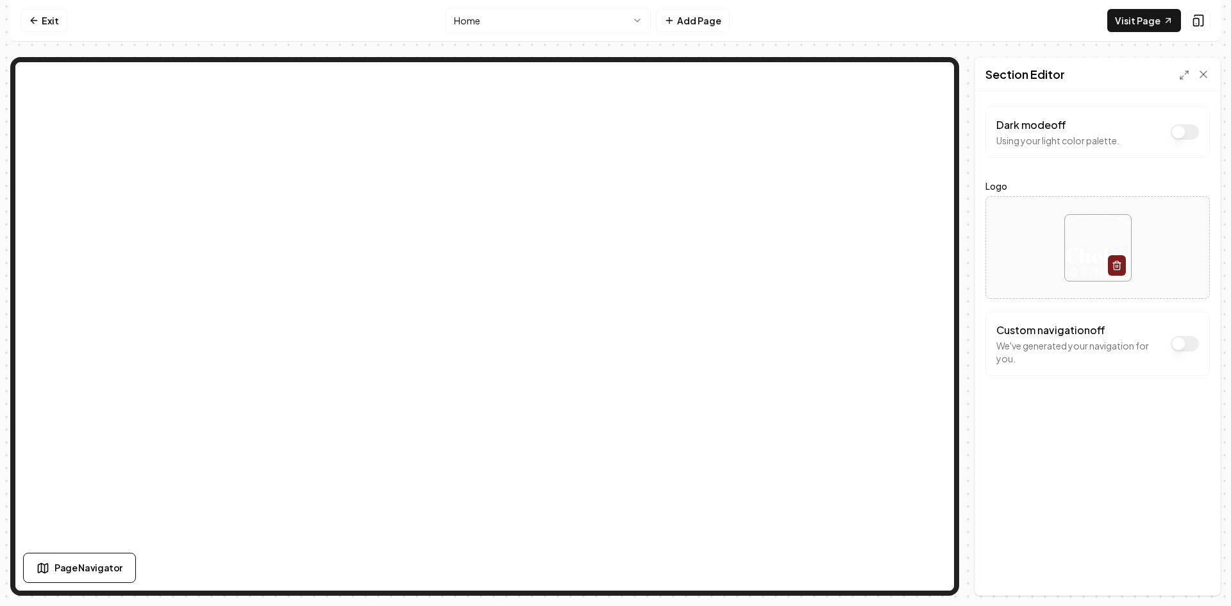
click at [642, 17] on html "Computer Required This feature is only available on a computer. Please switch t…" at bounding box center [615, 303] width 1231 height 606
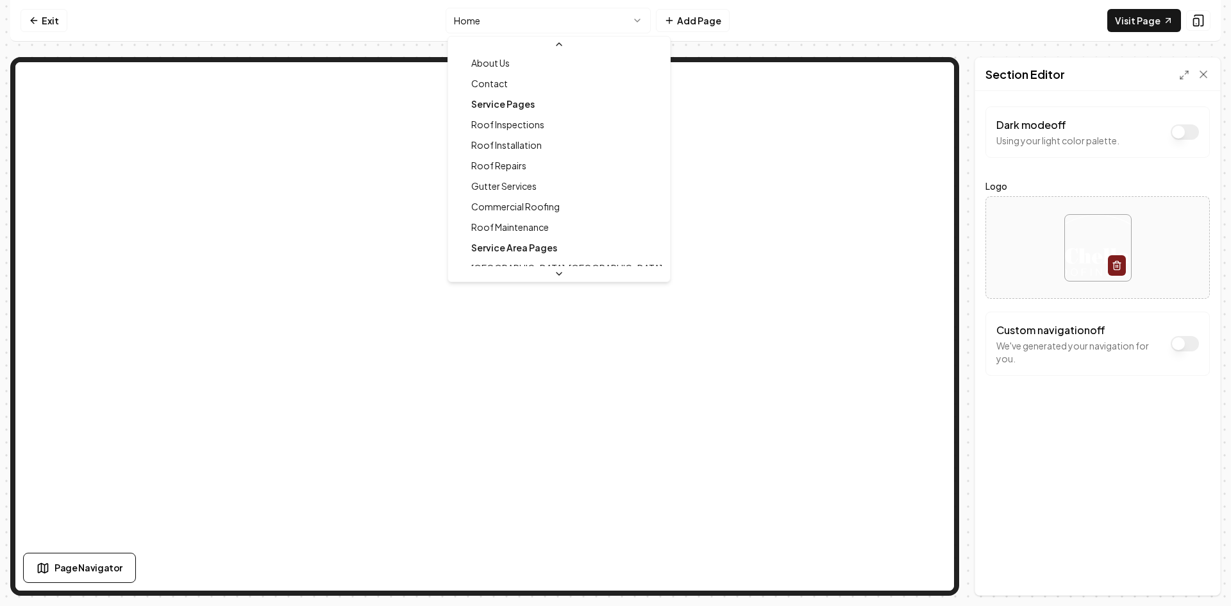
scroll to position [0, 0]
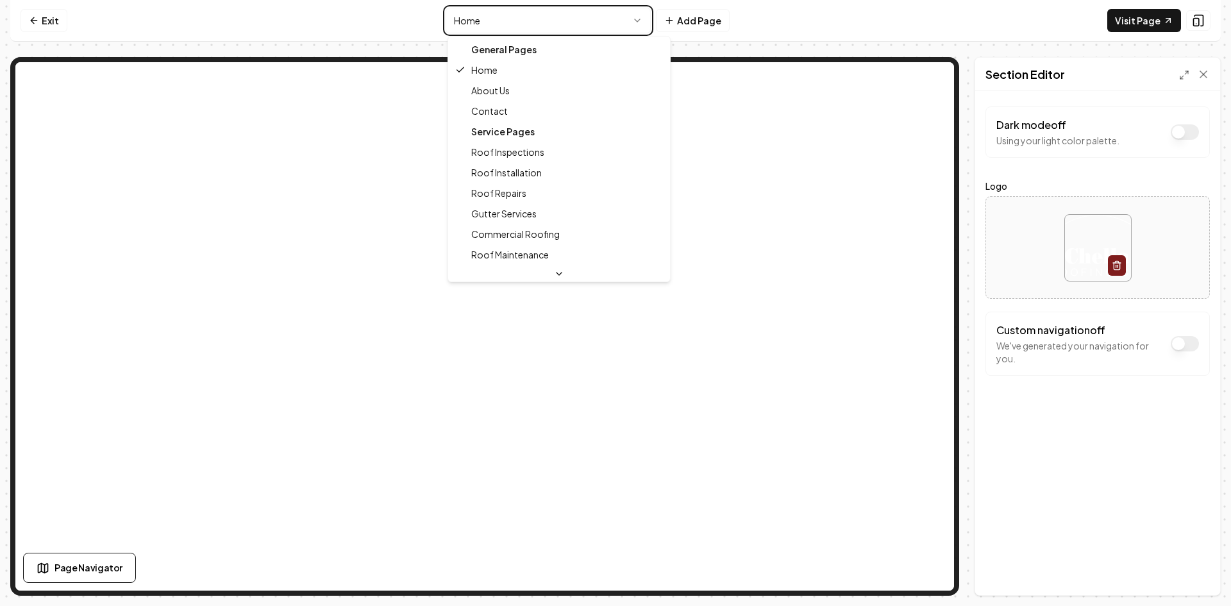
click at [576, 21] on html "Computer Required This feature is only available on a computer. Please switch t…" at bounding box center [615, 303] width 1231 height 606
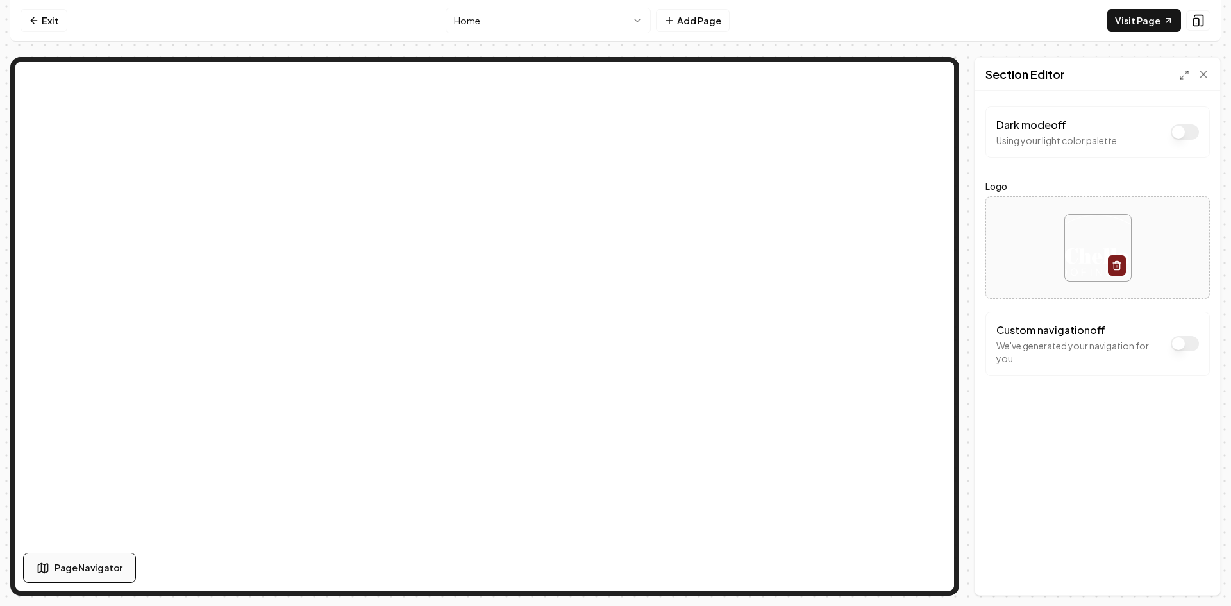
click at [57, 560] on button "Page Navigator" at bounding box center [79, 568] width 113 height 30
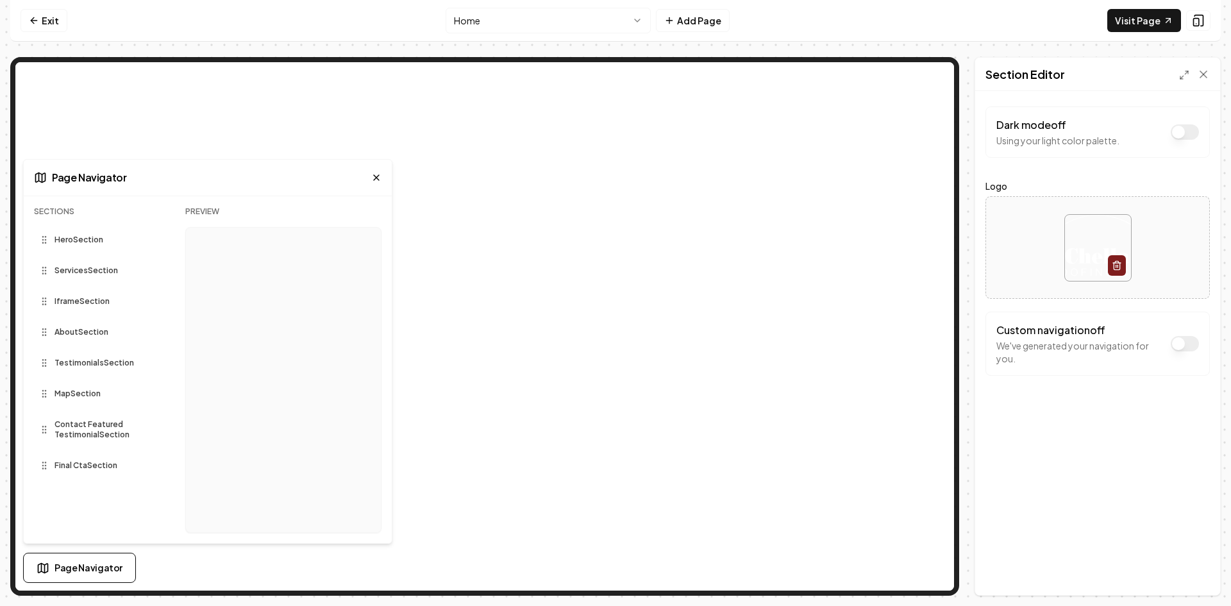
click at [90, 244] on span "Hero Section" at bounding box center [78, 240] width 49 height 10
click at [42, 242] on icon at bounding box center [44, 240] width 10 height 10
click at [79, 272] on span "Services Section" at bounding box center [85, 270] width 63 height 10
click at [74, 242] on span "Hero Section" at bounding box center [78, 240] width 49 height 10
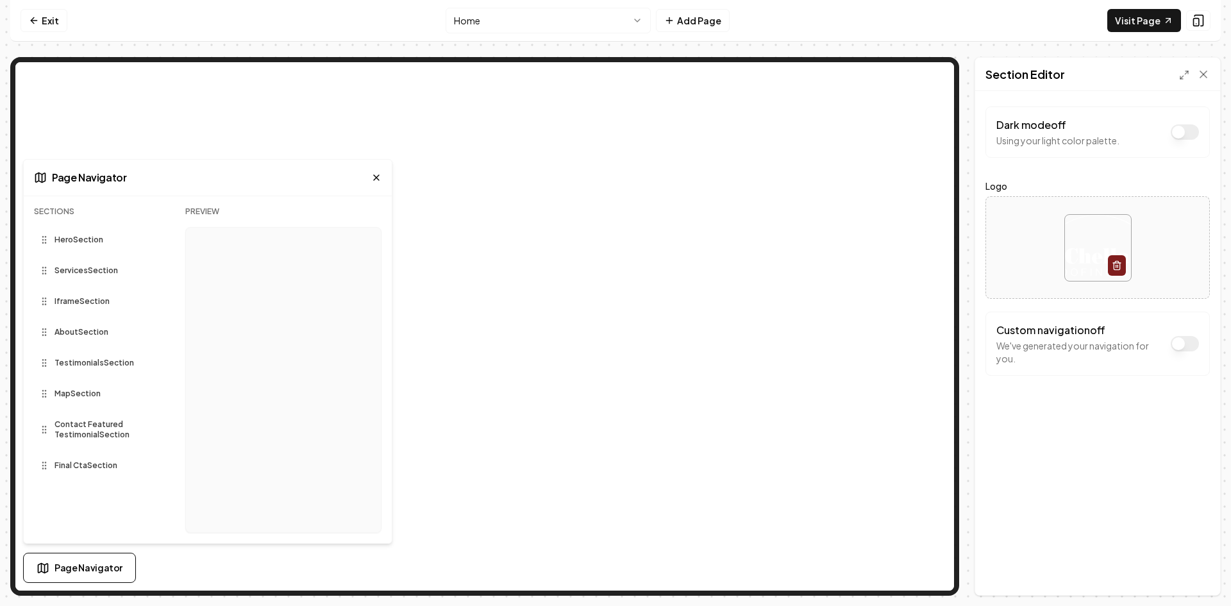
click at [73, 270] on span "Services Section" at bounding box center [85, 270] width 63 height 10
click at [76, 299] on span "Iframe Section" at bounding box center [81, 301] width 55 height 10
click at [79, 335] on span "About Section" at bounding box center [81, 332] width 54 height 10
click at [75, 332] on div "Sections Hero Section Services Section Iframe Section About Section Testimonial…" at bounding box center [99, 374] width 131 height 337
click at [374, 176] on icon at bounding box center [376, 177] width 10 height 10
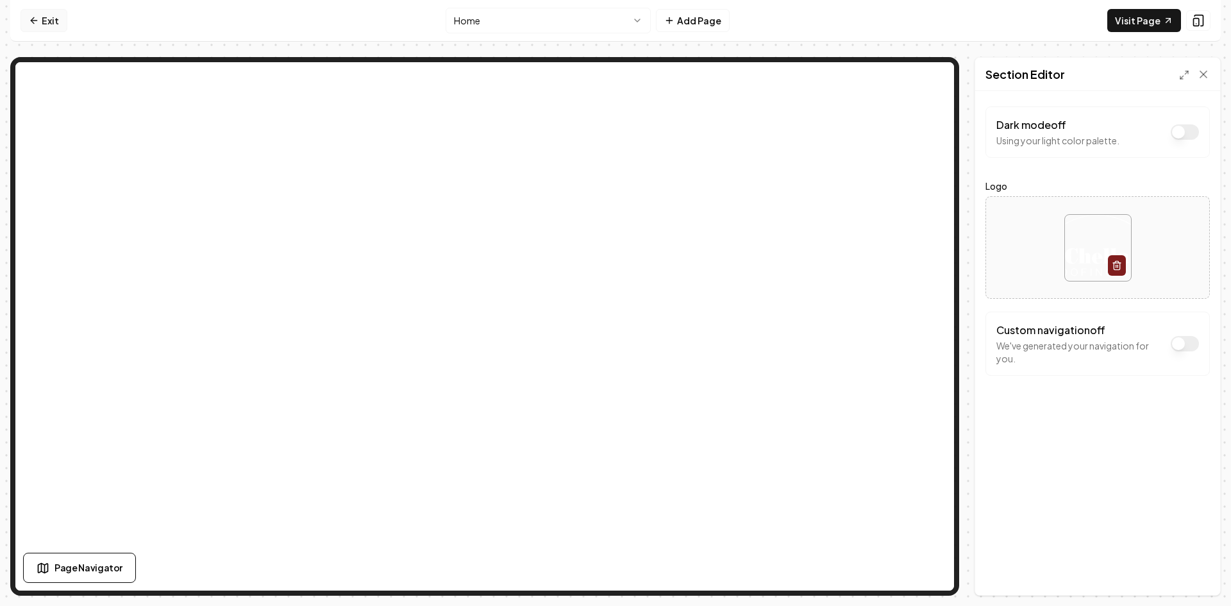
click at [51, 22] on link "Exit" at bounding box center [44, 20] width 47 height 23
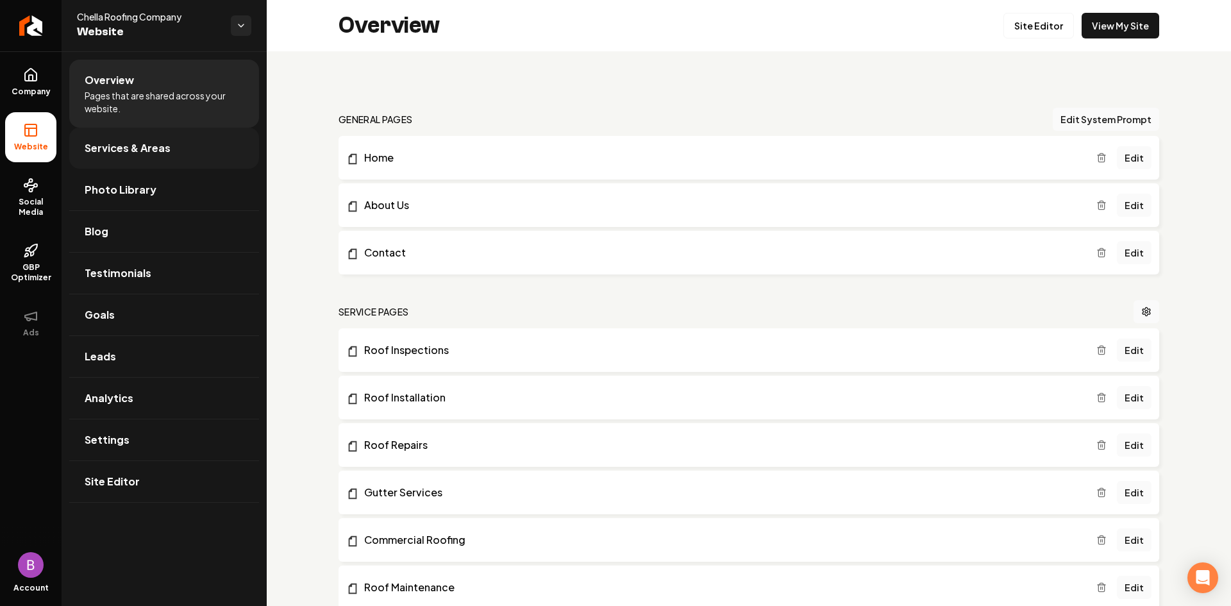
click at [134, 144] on span "Services & Areas" at bounding box center [128, 147] width 86 height 15
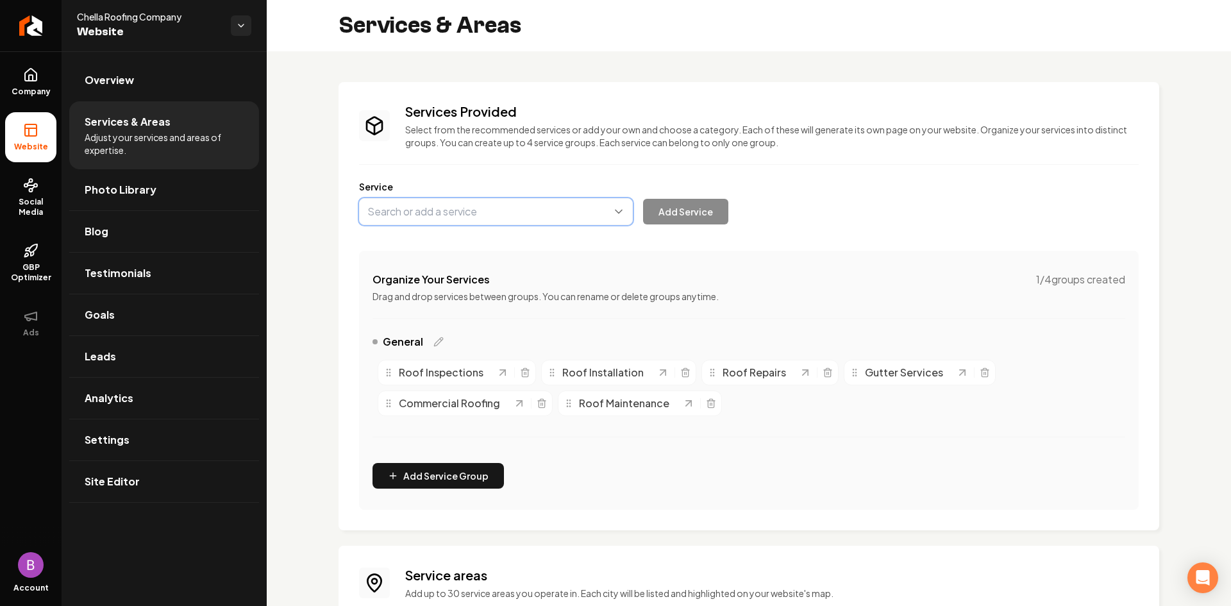
click at [621, 215] on button "Main content area" at bounding box center [496, 211] width 274 height 27
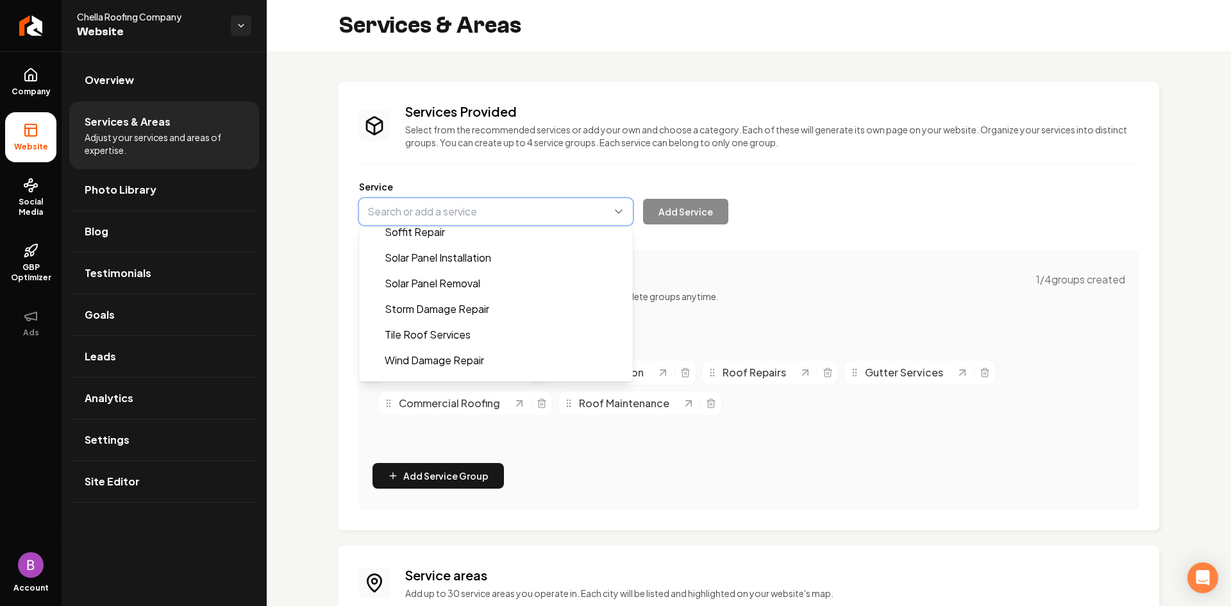
scroll to position [1128, 0]
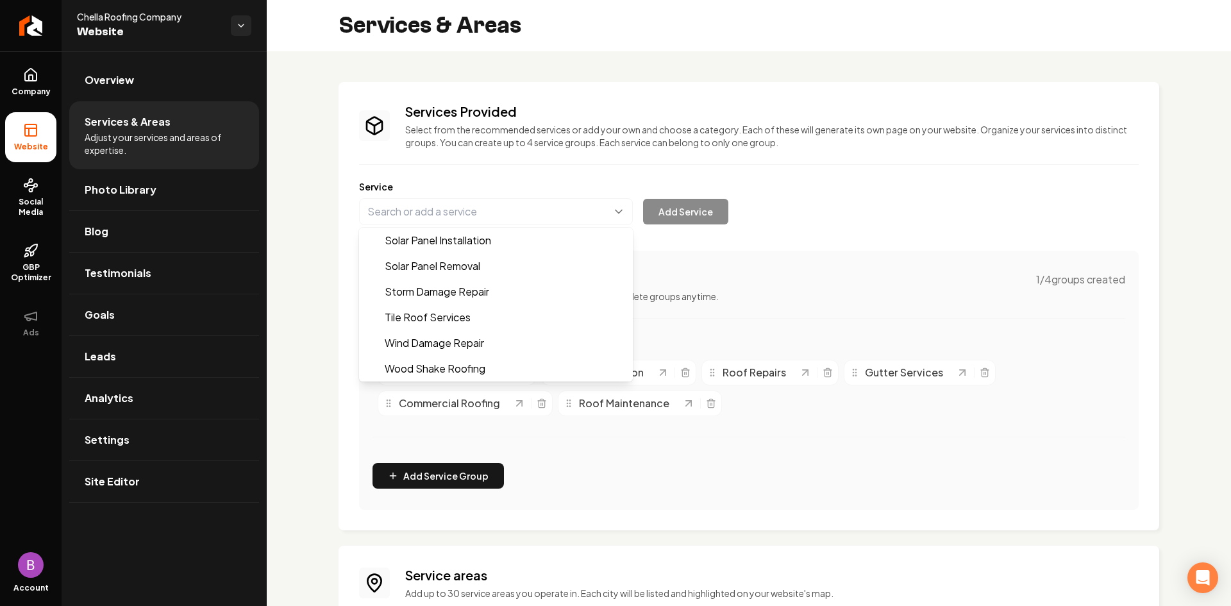
click at [362, 165] on div "Services Provided Select from the recommended services or add your own and choo…" at bounding box center [748, 306] width 779 height 407
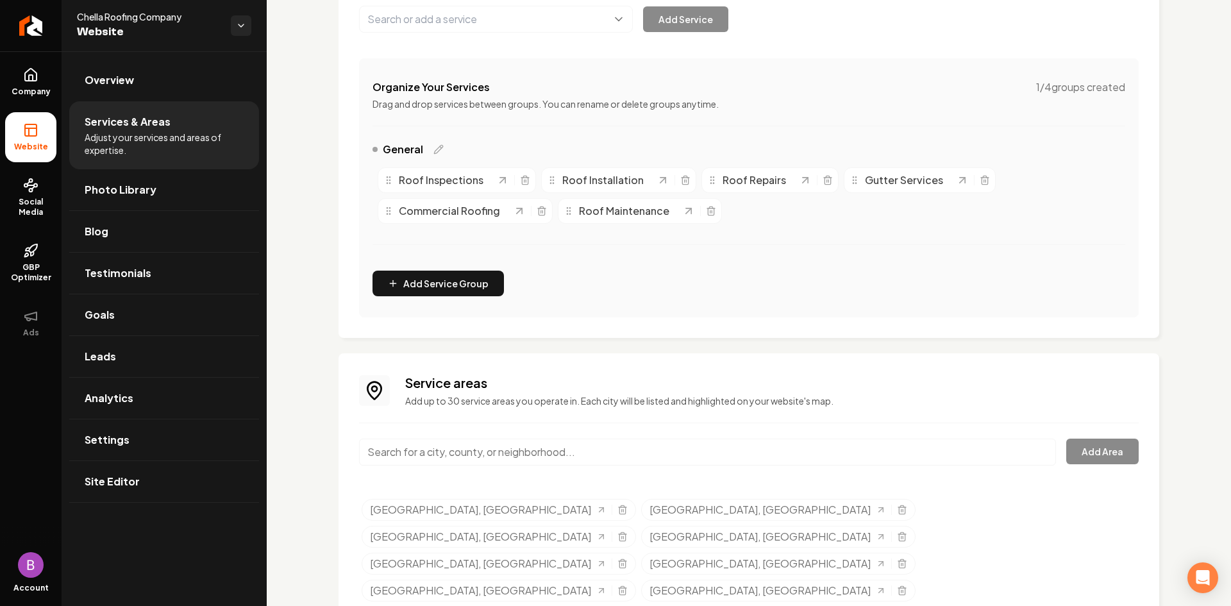
scroll to position [244, 0]
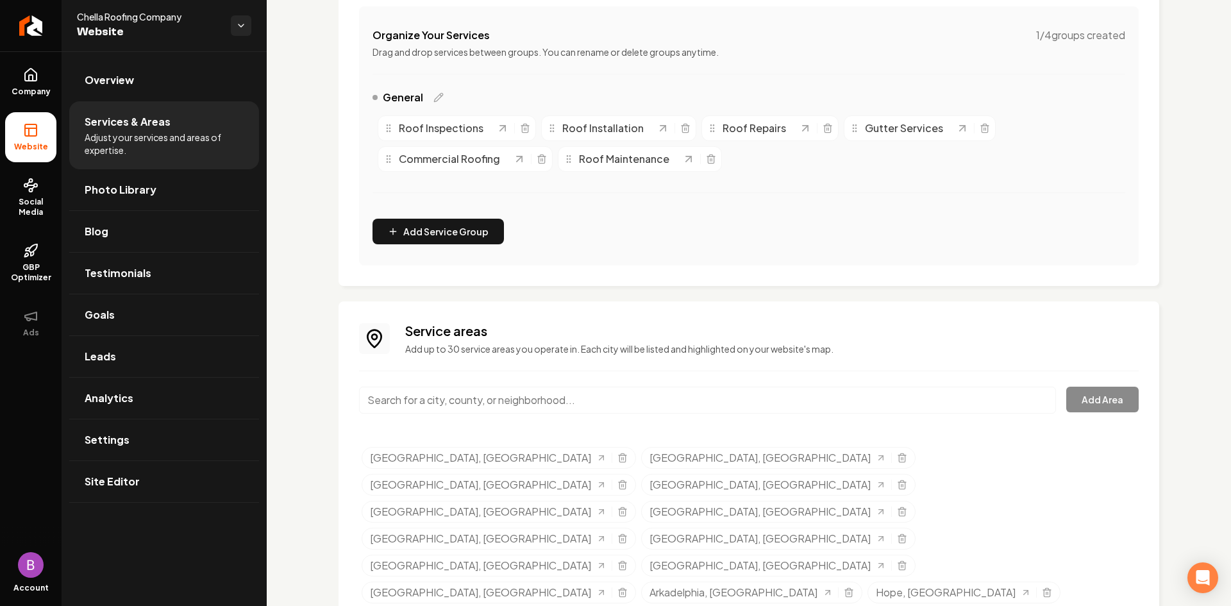
click at [468, 401] on input "Main content area" at bounding box center [707, 400] width 697 height 27
click at [1094, 402] on button "Add Area" at bounding box center [1102, 400] width 72 height 26
click at [500, 406] on input "Hope, AR" at bounding box center [707, 400] width 697 height 27
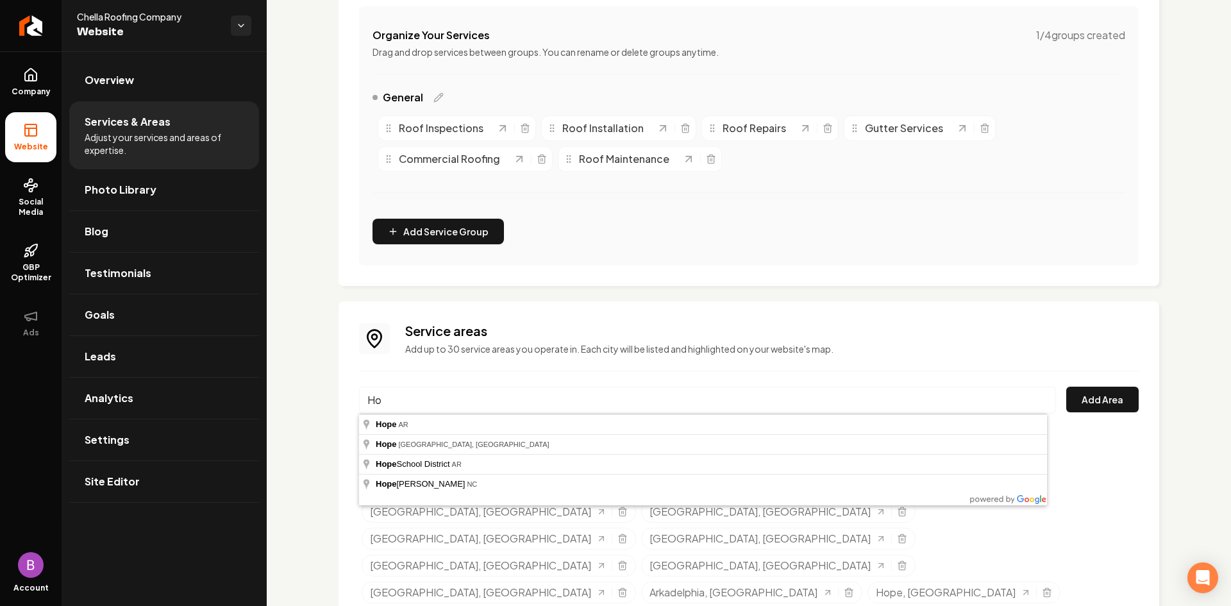
type input "H"
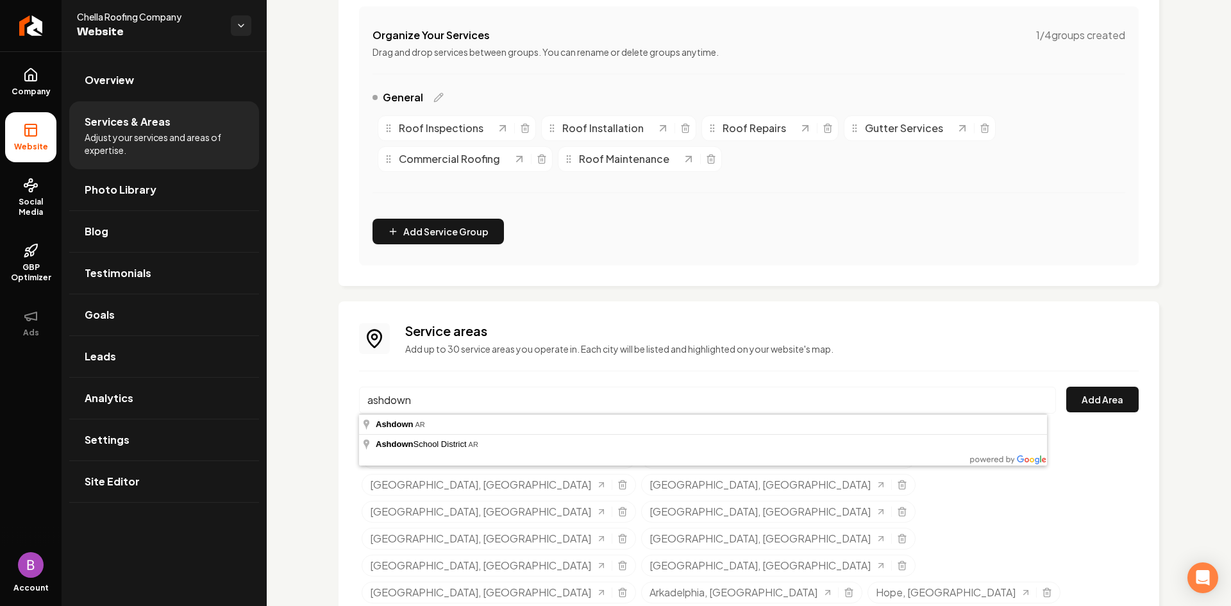
type input "Ashdown, AR"
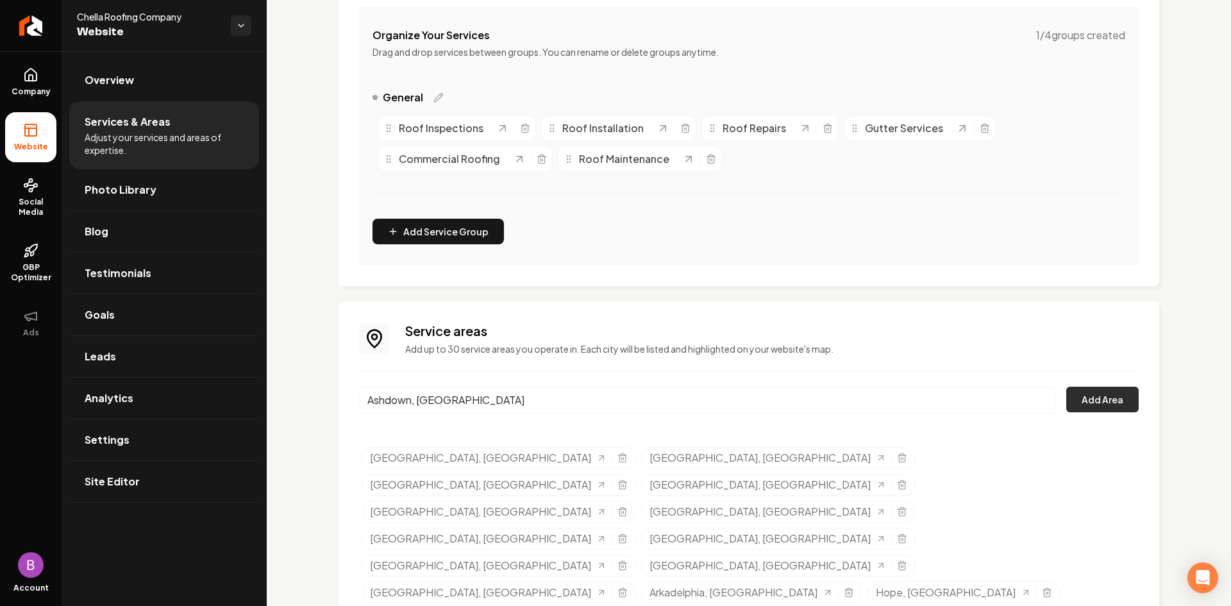
click at [1110, 404] on button "Add Area" at bounding box center [1102, 400] width 72 height 26
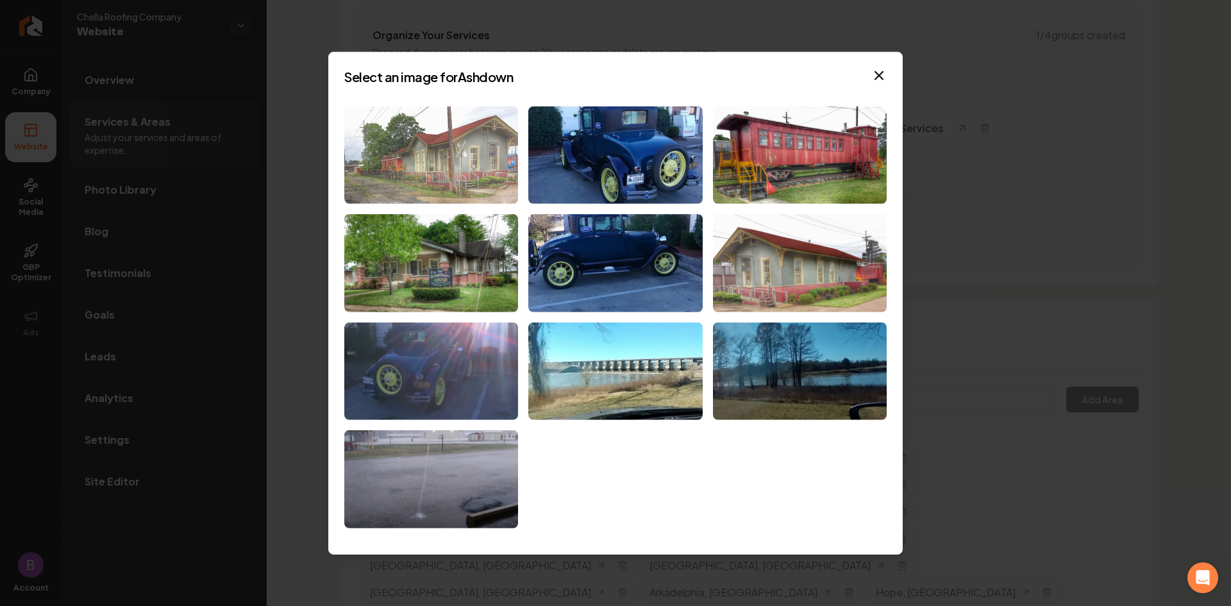
click at [482, 168] on img at bounding box center [431, 155] width 174 height 98
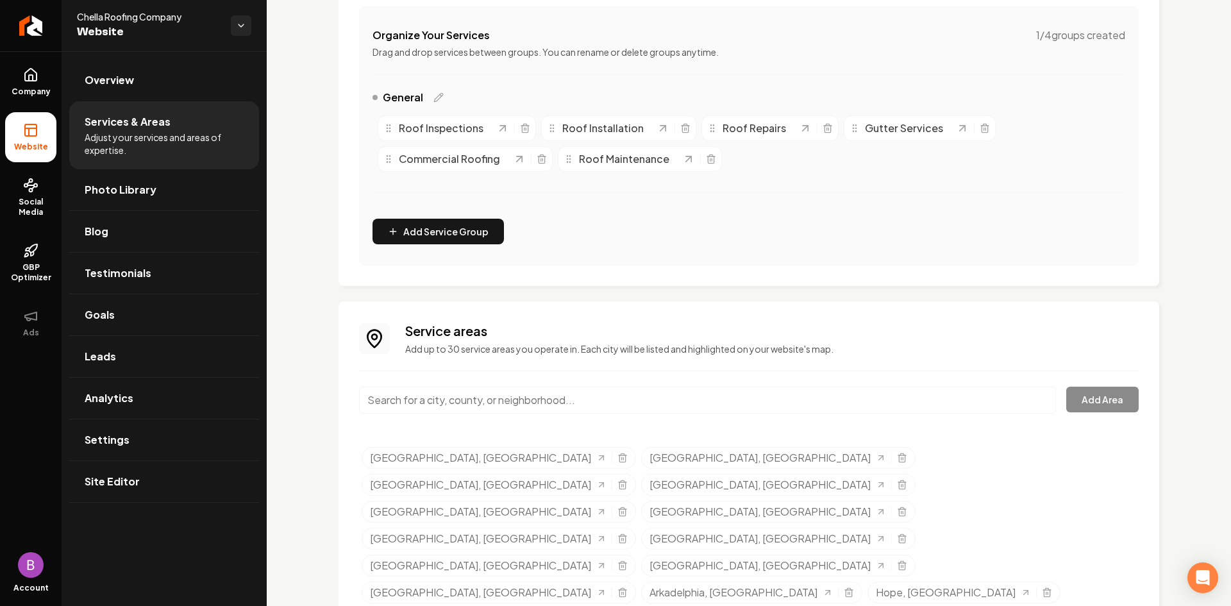
click at [476, 397] on input "Main content area" at bounding box center [707, 400] width 697 height 27
click at [551, 401] on input "Main content area" at bounding box center [707, 400] width 697 height 27
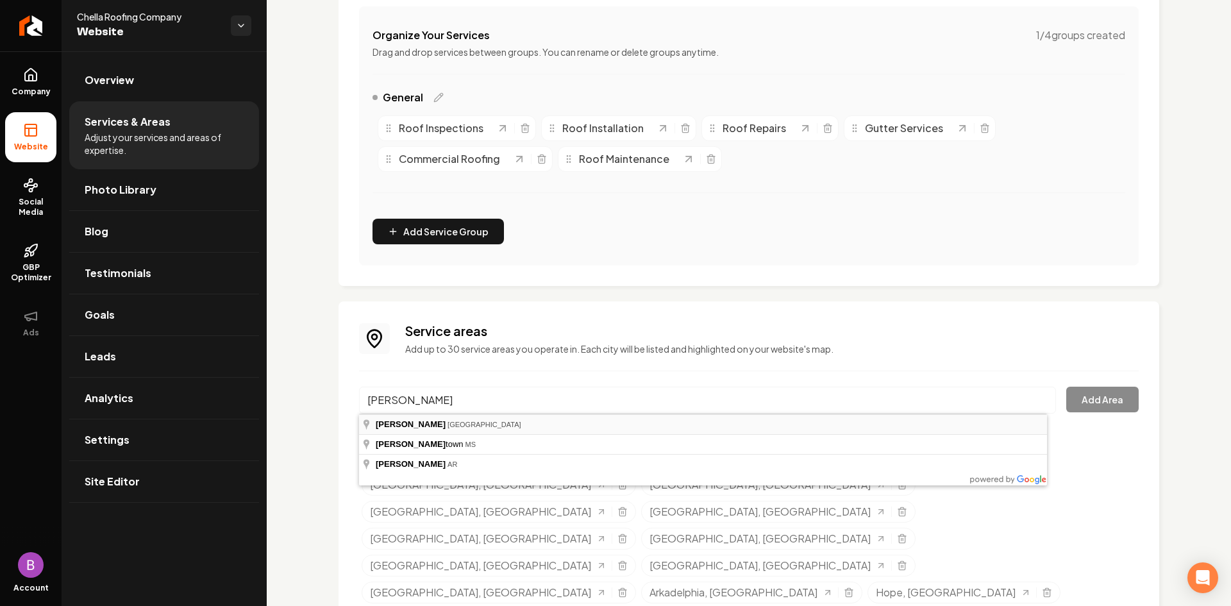
type input "Tyler, TX"
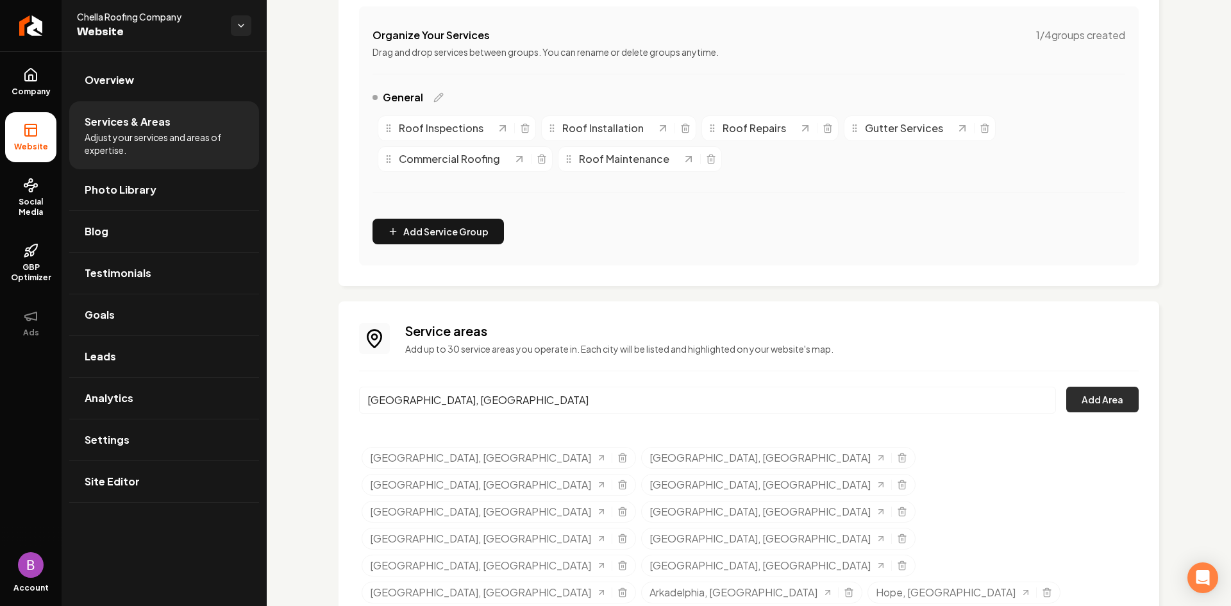
click at [1091, 402] on button "Add Area" at bounding box center [1102, 400] width 72 height 26
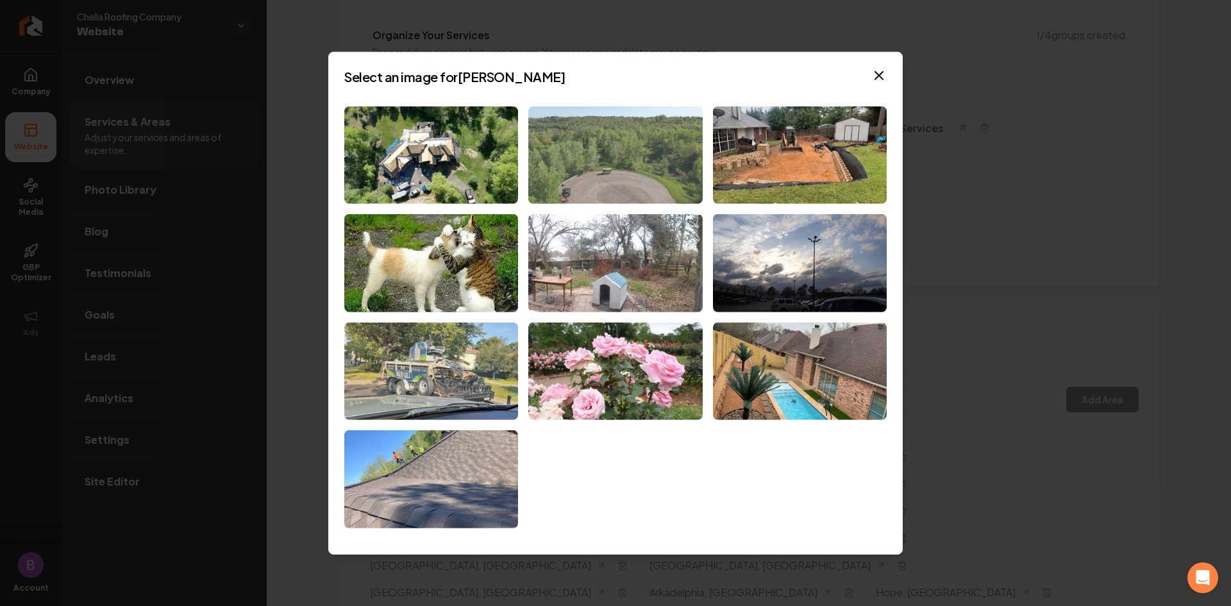
click at [562, 151] on img at bounding box center [615, 155] width 174 height 98
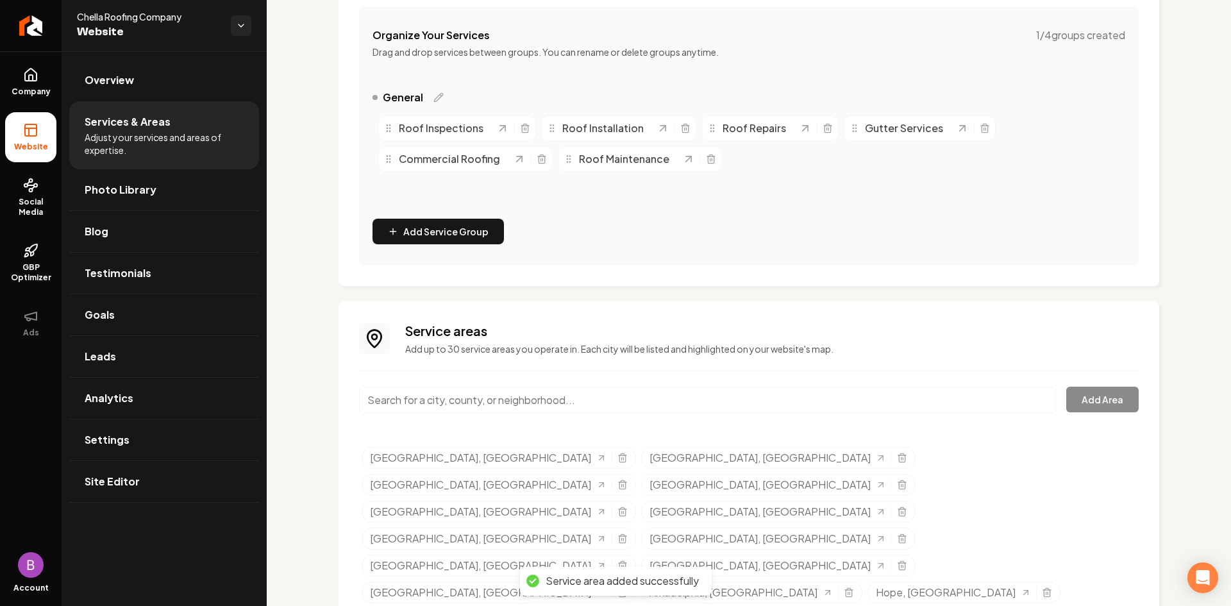
click at [422, 400] on input "Main content area" at bounding box center [707, 400] width 697 height 27
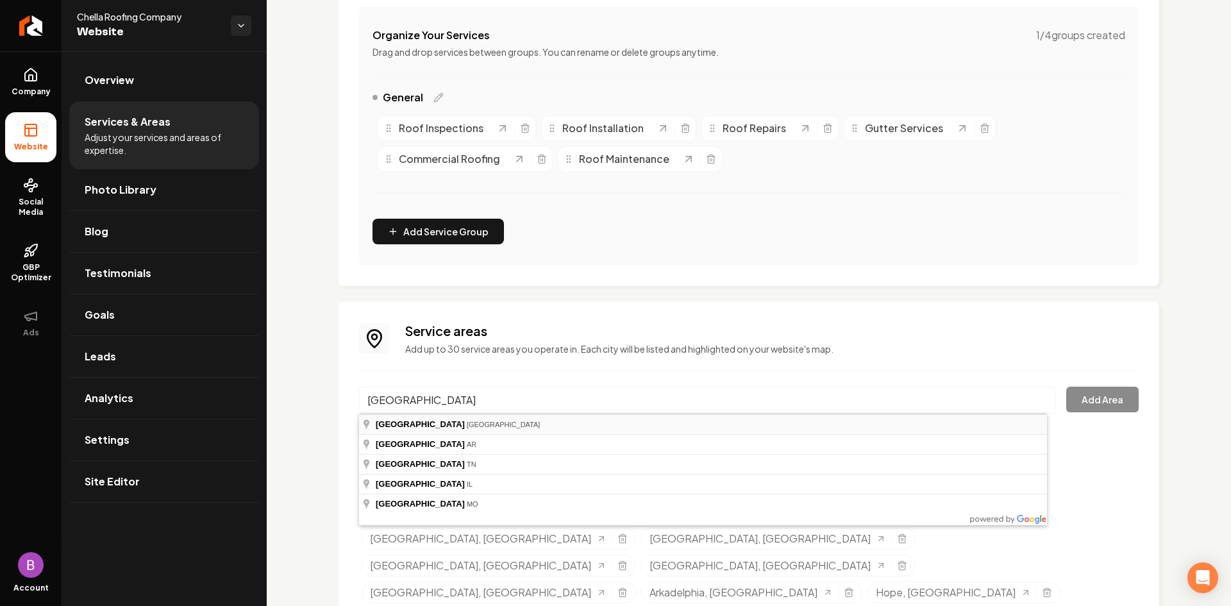
type input "Paris, TX"
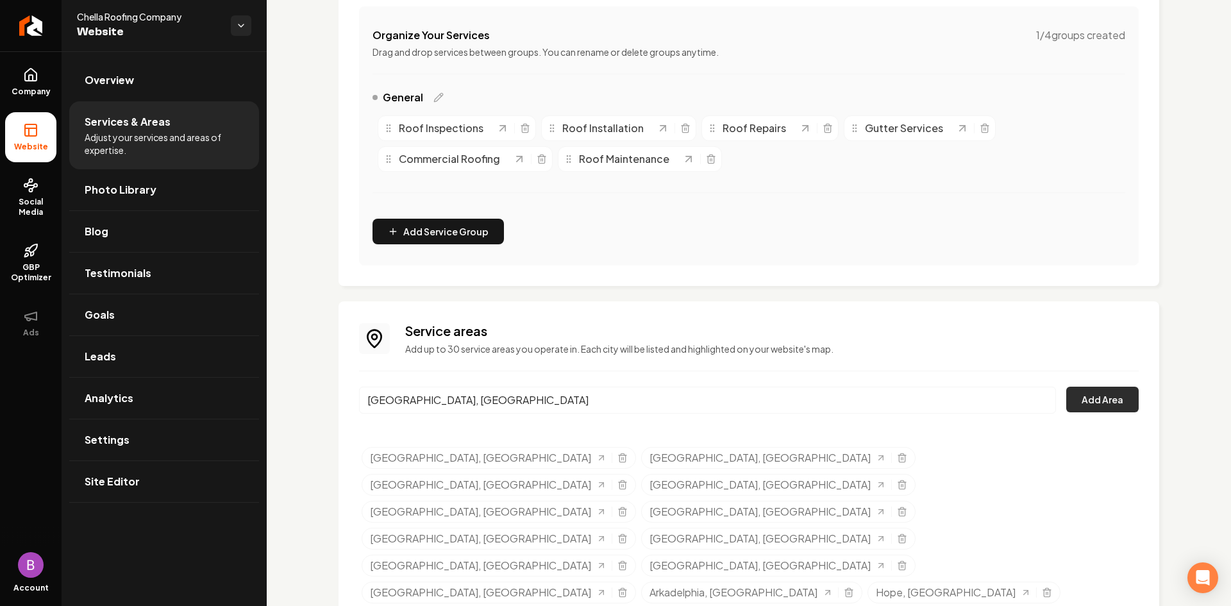
click at [1100, 399] on button "Add Area" at bounding box center [1102, 400] width 72 height 26
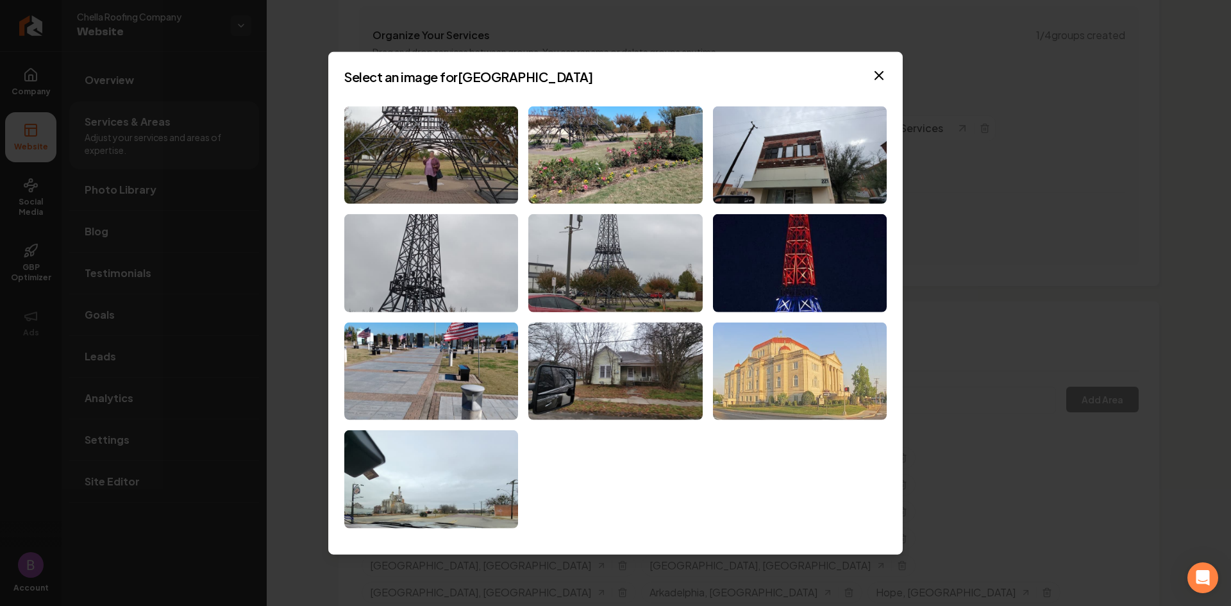
click at [793, 343] on img at bounding box center [800, 371] width 174 height 98
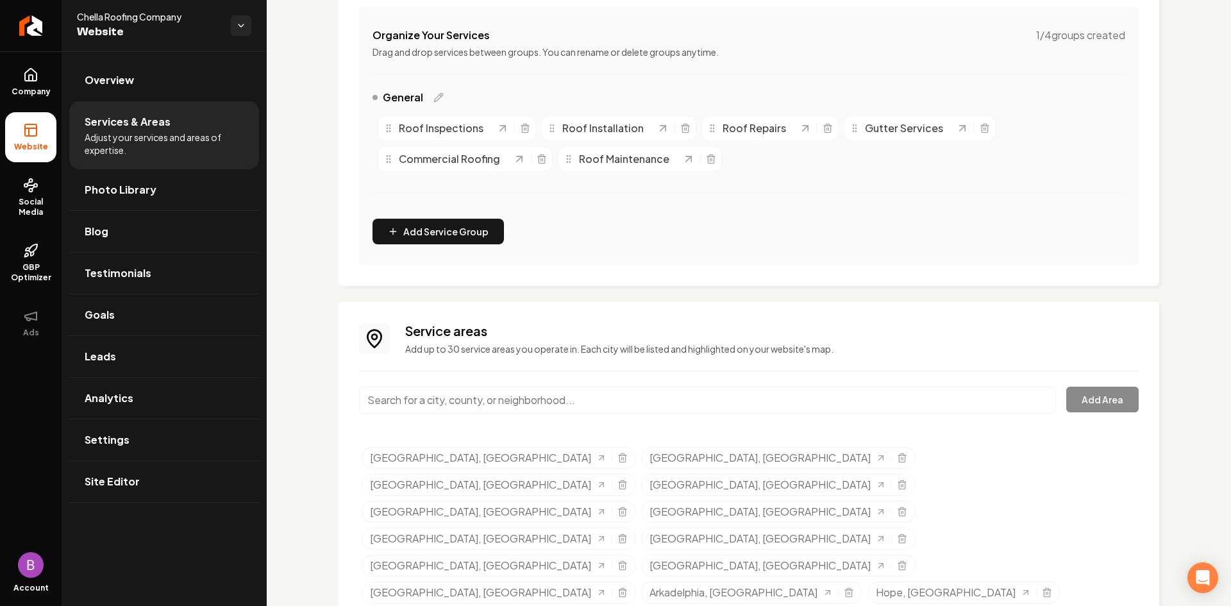
click at [543, 410] on input "Main content area" at bounding box center [707, 400] width 697 height 27
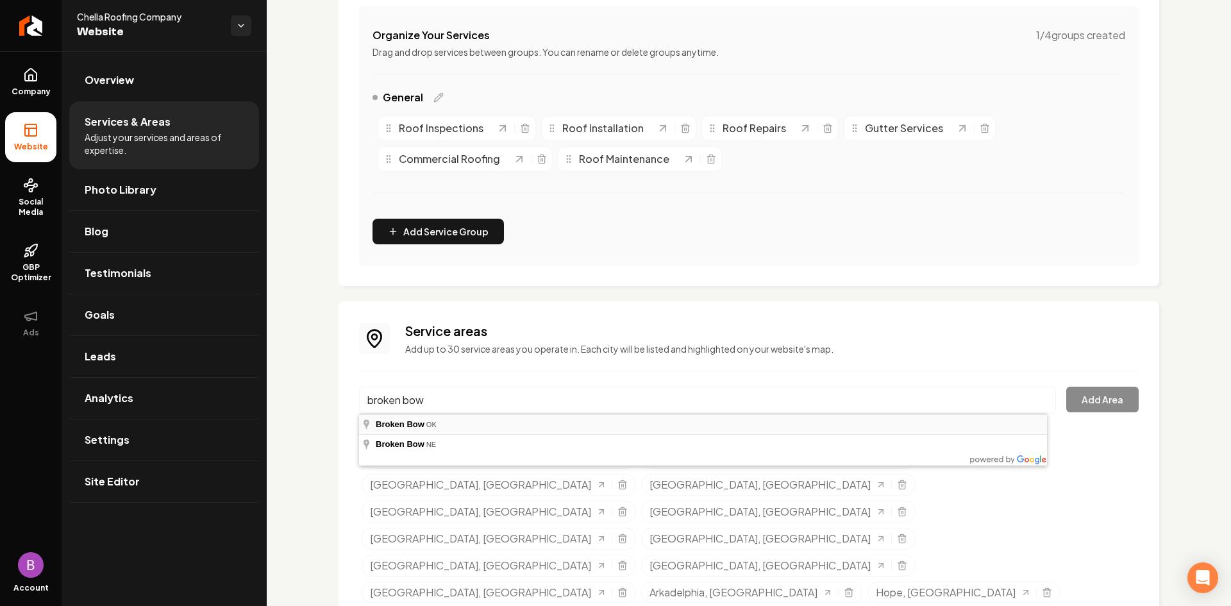
type input "Broken Bow, OK"
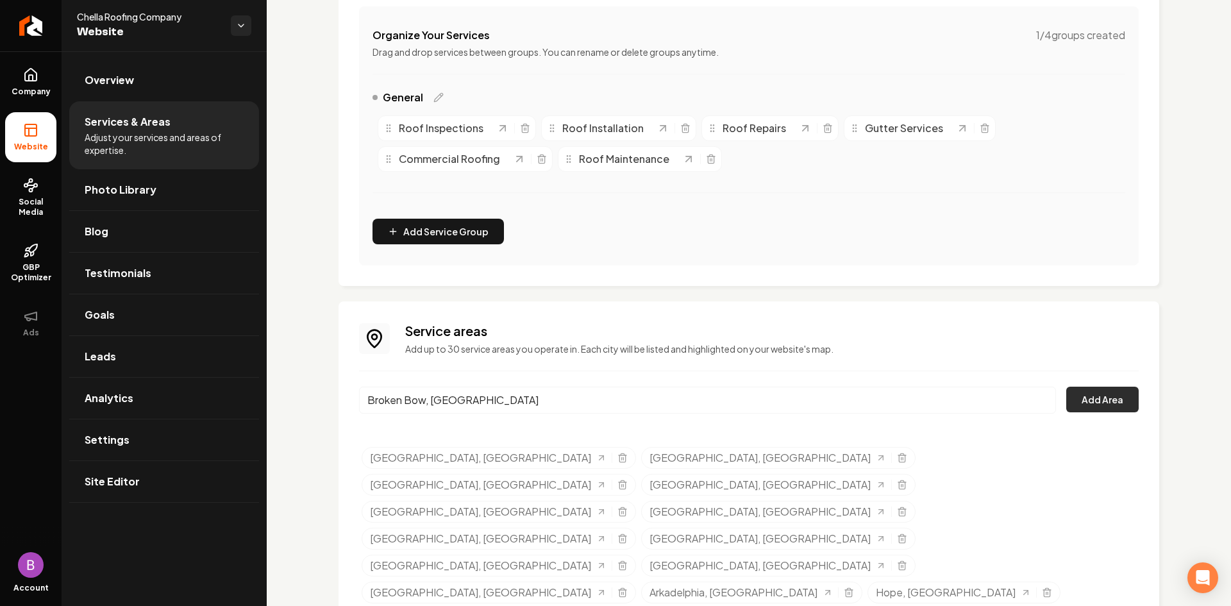
click at [1103, 399] on button "Add Area" at bounding box center [1102, 400] width 72 height 26
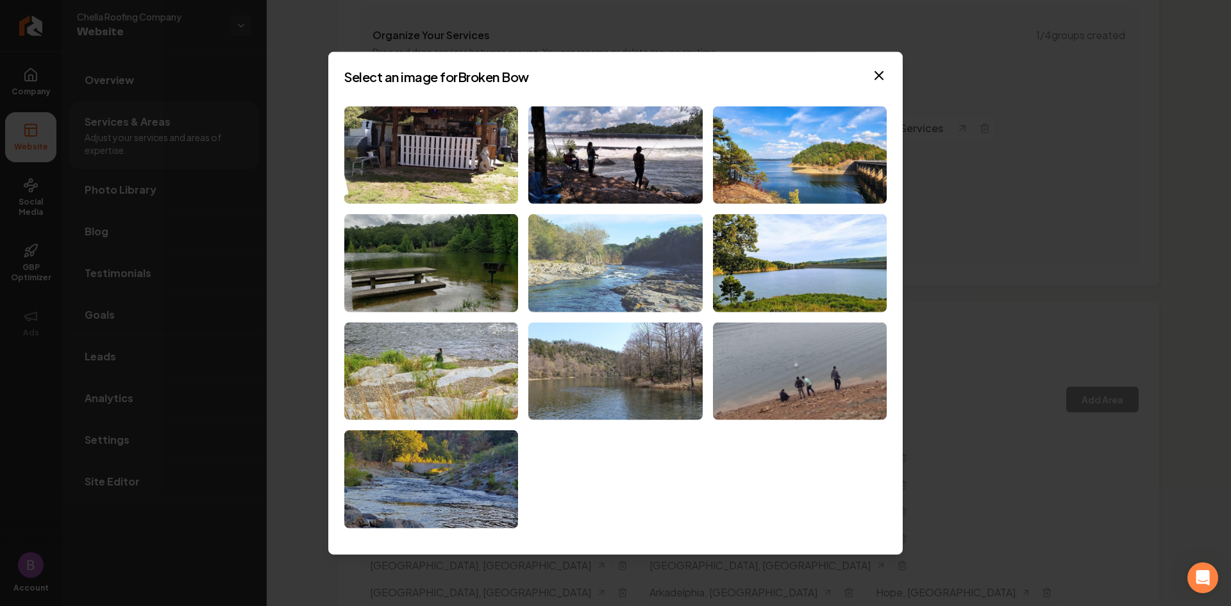
click at [603, 258] on img at bounding box center [615, 263] width 174 height 98
